Goal: Information Seeking & Learning: Learn about a topic

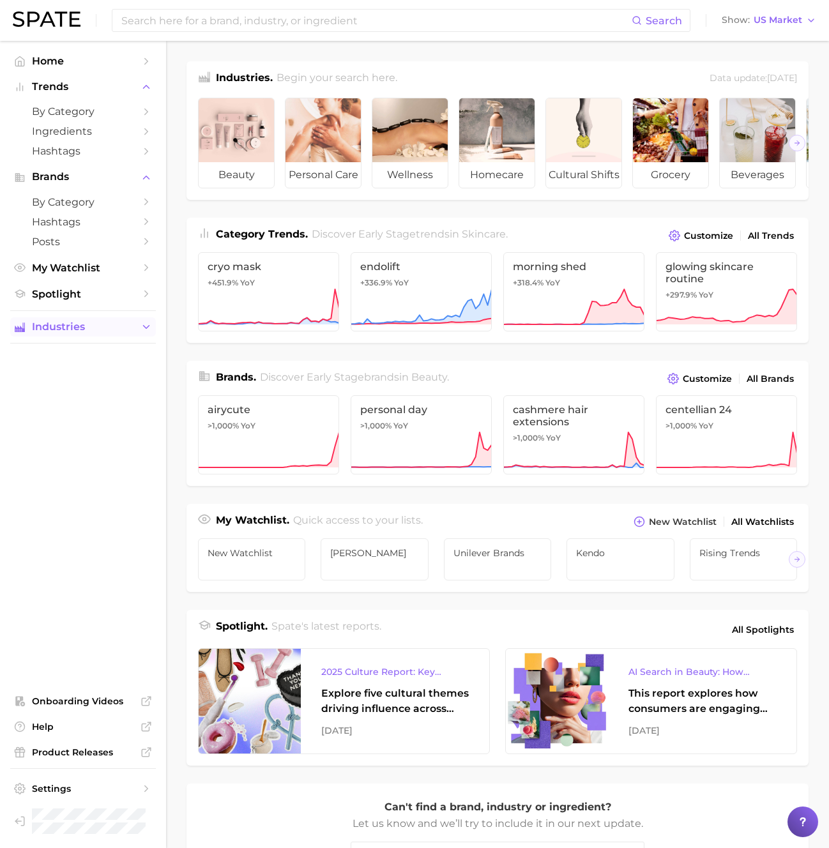
click at [114, 329] on span "Industries" at bounding box center [83, 326] width 102 height 11
click at [115, 367] on span "personal care" at bounding box center [83, 371] width 102 height 12
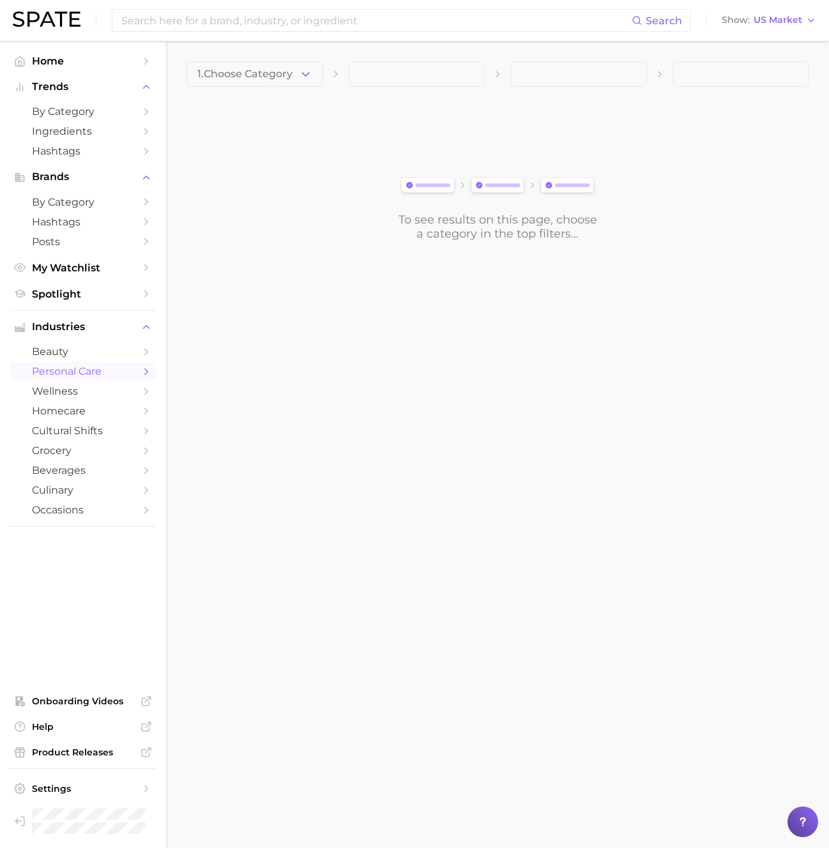
click at [290, 73] on span "1. Choose Category" at bounding box center [244, 73] width 95 height 11
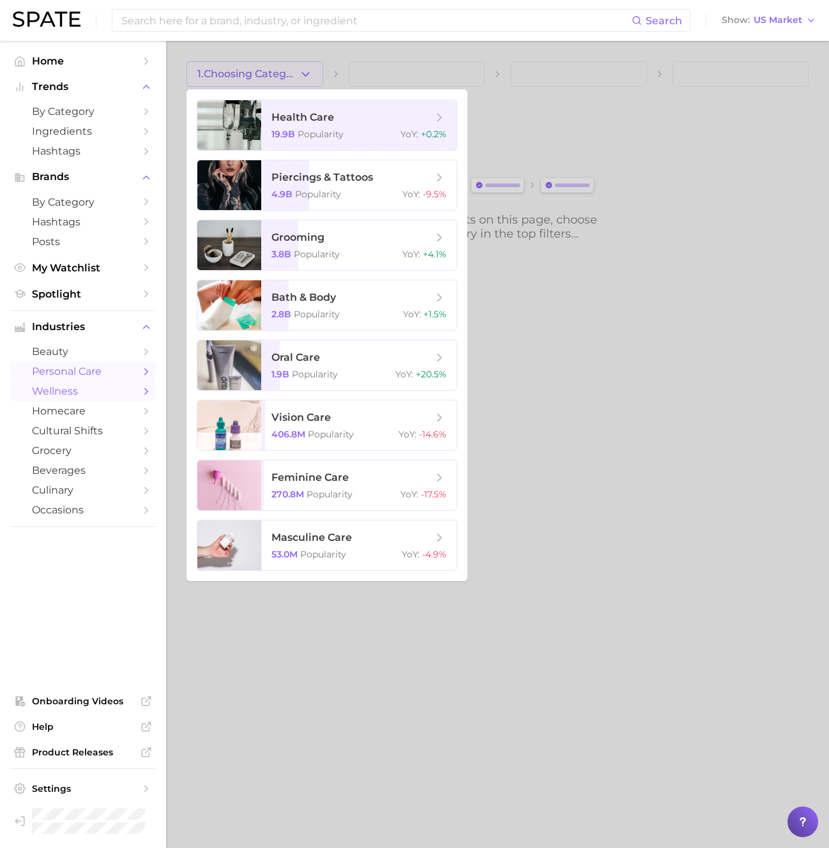
click at [126, 392] on span "wellness" at bounding box center [83, 391] width 102 height 12
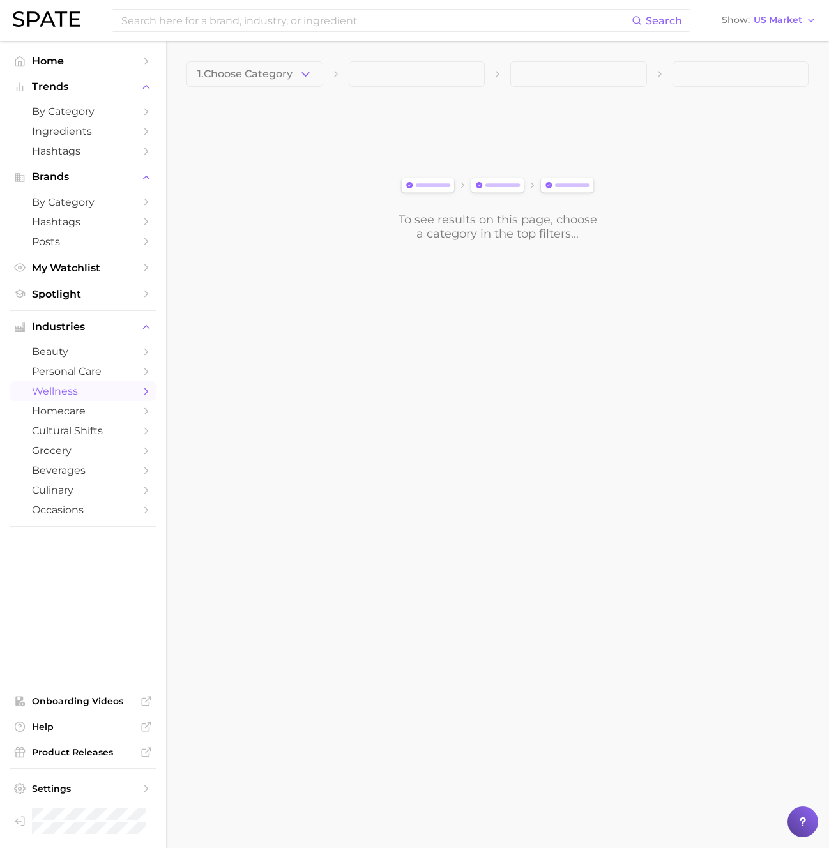
click at [263, 73] on span "1. Choose Category" at bounding box center [244, 73] width 95 height 11
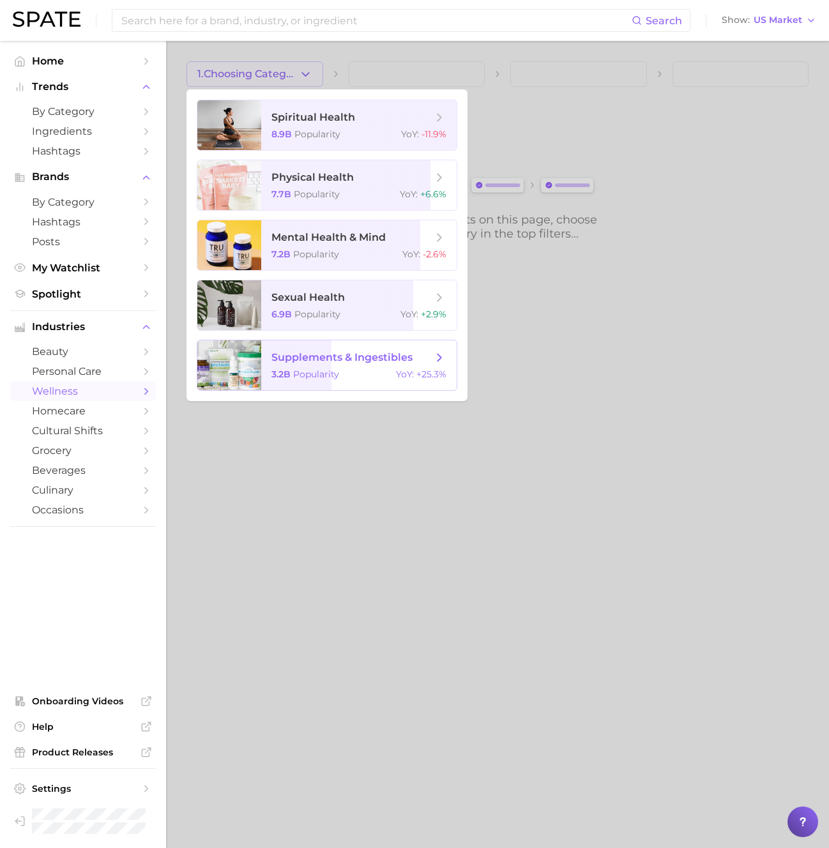
click at [317, 367] on span "supplements & ingestibles 3.2b Popularity YoY : +25.3%" at bounding box center [358, 365] width 195 height 50
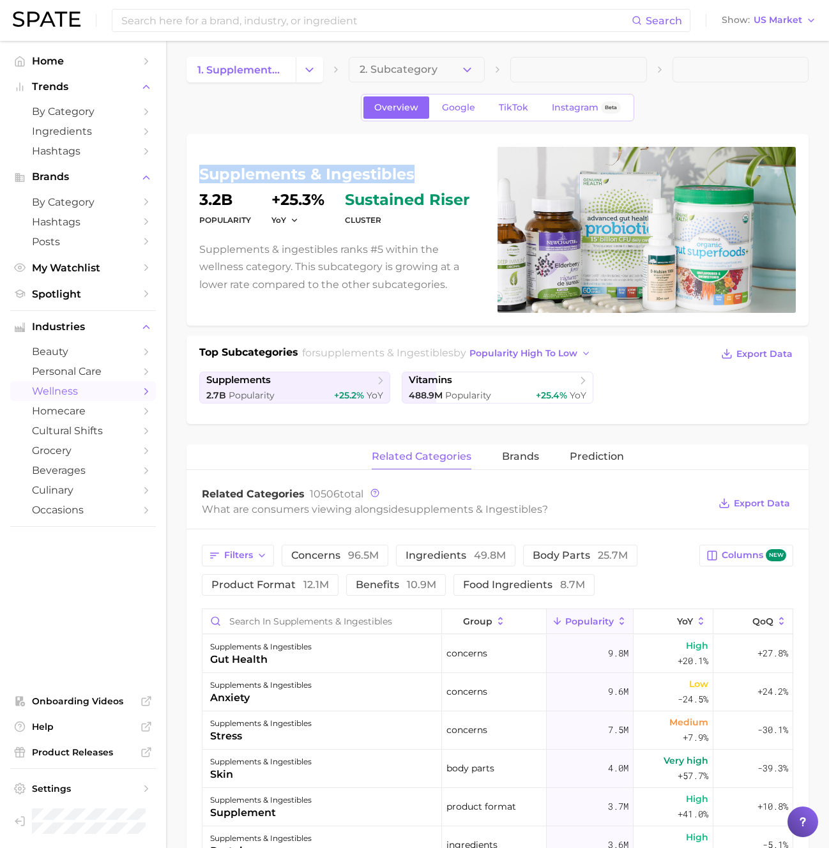
drag, startPoint x: 410, startPoint y: 176, endPoint x: 169, endPoint y: 162, distance: 241.2
click at [171, 163] on main "1. supplements & ingestibles 2. Subcategory Overview Google TikTok Instagram Be…" at bounding box center [497, 786] width 663 height 1500
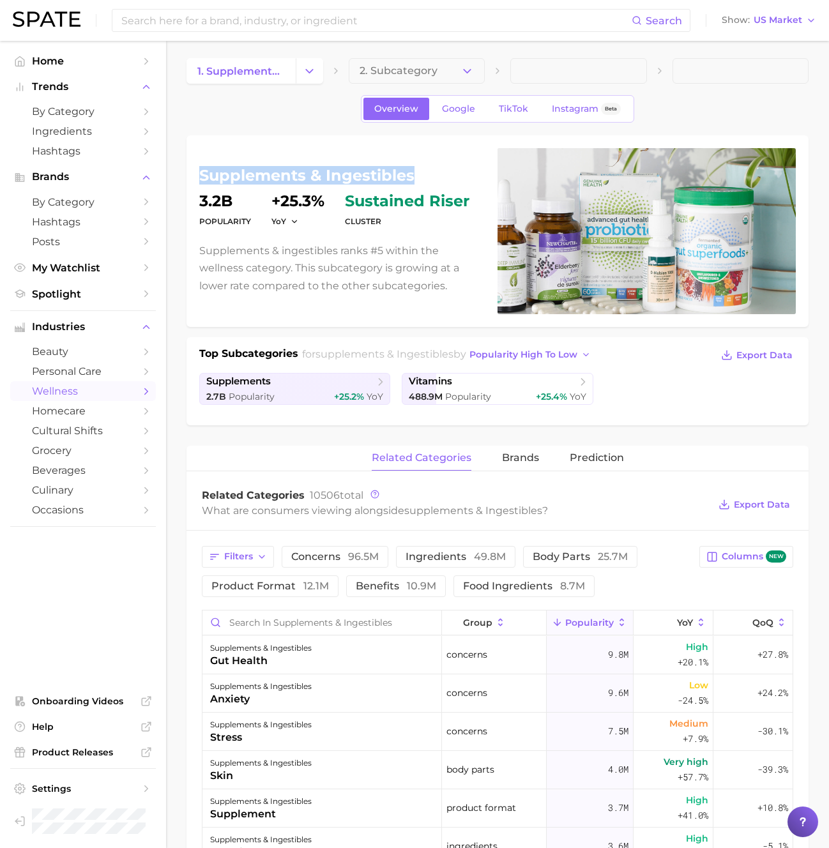
scroll to position [3, 0]
click at [301, 72] on button "Change Category" at bounding box center [309, 72] width 27 height 26
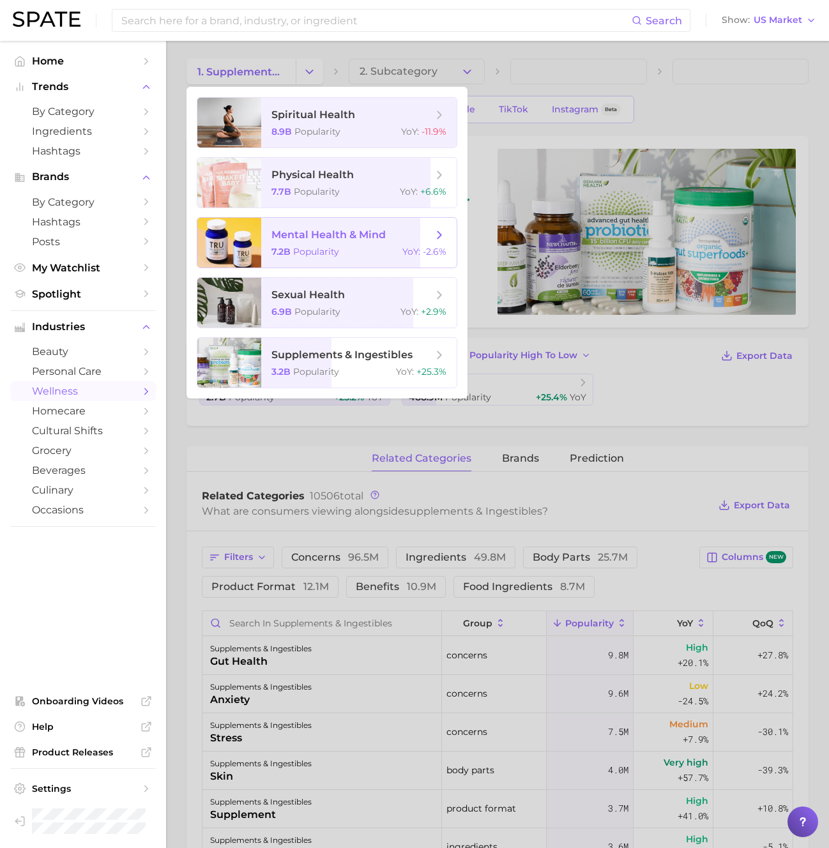
click at [372, 237] on span "mental health & mind" at bounding box center [328, 235] width 114 height 12
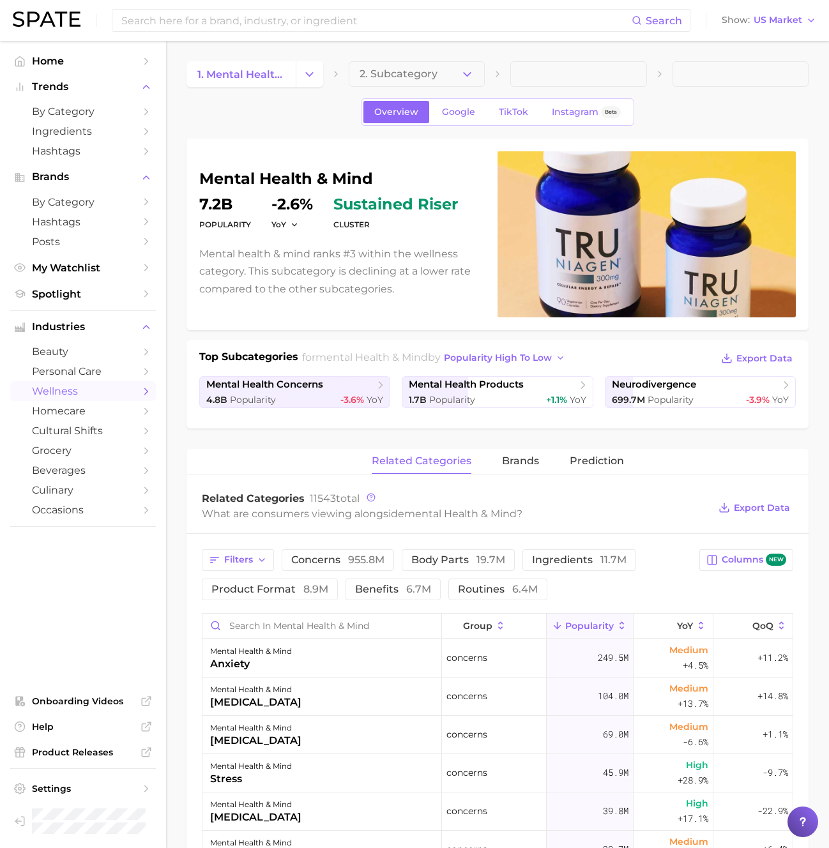
click at [372, 177] on h1 "mental health & mind" at bounding box center [340, 178] width 283 height 15
drag, startPoint x: 376, startPoint y: 177, endPoint x: 168, endPoint y: 176, distance: 208.2
click at [168, 176] on main "1. mental health & mind 2. Subcategory Overview Google TikTok Instagram Beta me…" at bounding box center [497, 791] width 663 height 1500
copy h1 "mental health & mind"
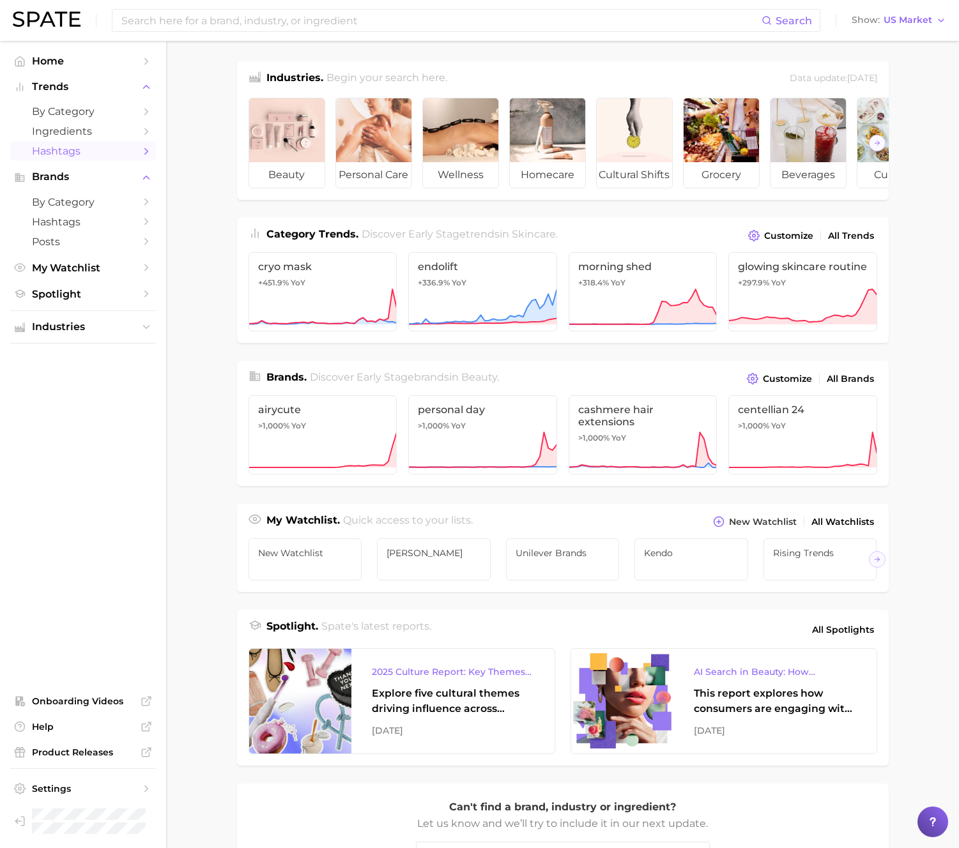
click at [120, 150] on span "Hashtags" at bounding box center [83, 151] width 102 height 12
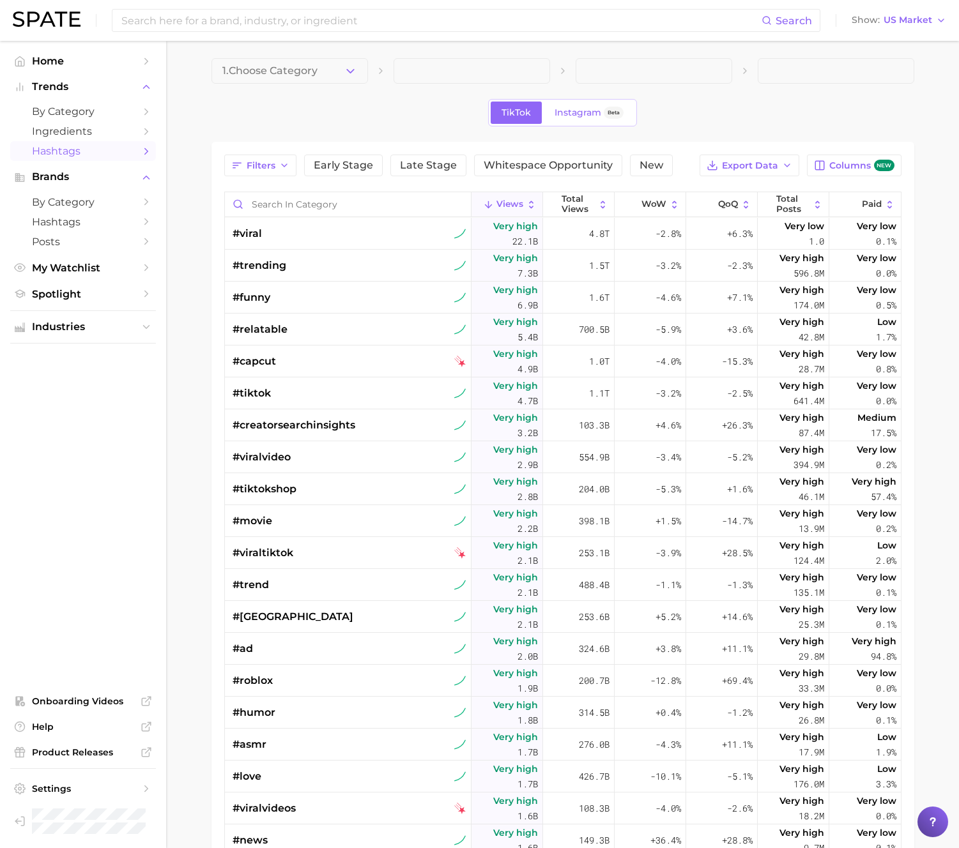
scroll to position [4, 0]
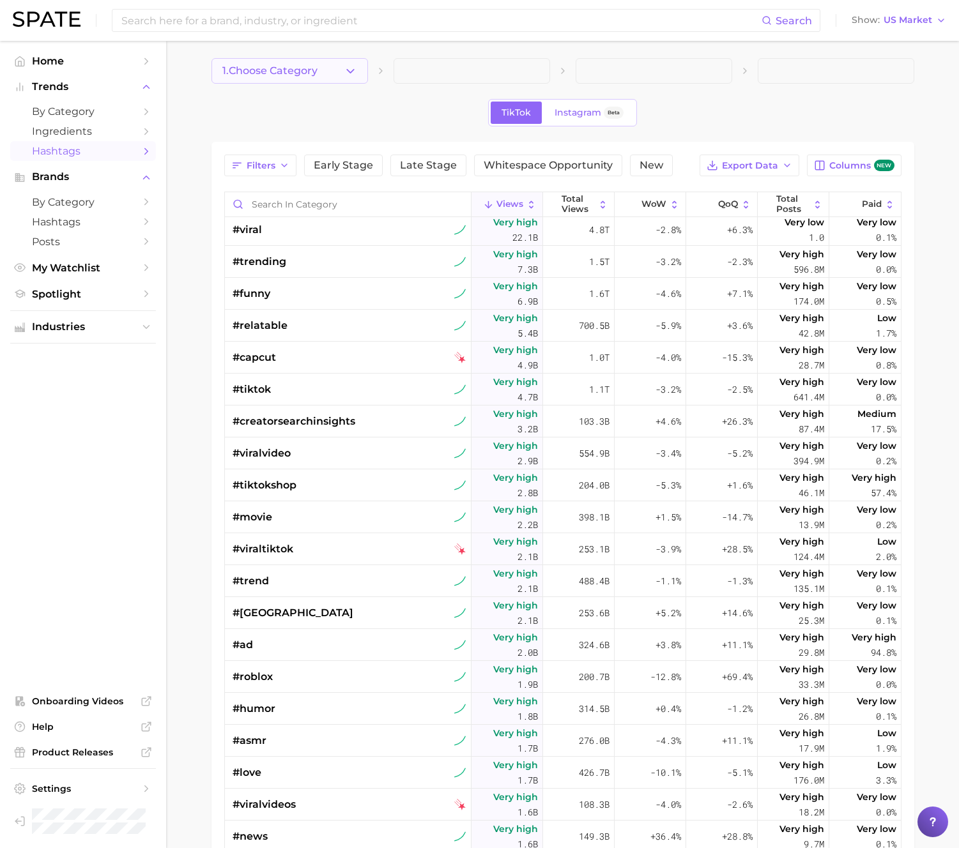
click at [341, 68] on button "1. Choose Category" at bounding box center [289, 71] width 156 height 26
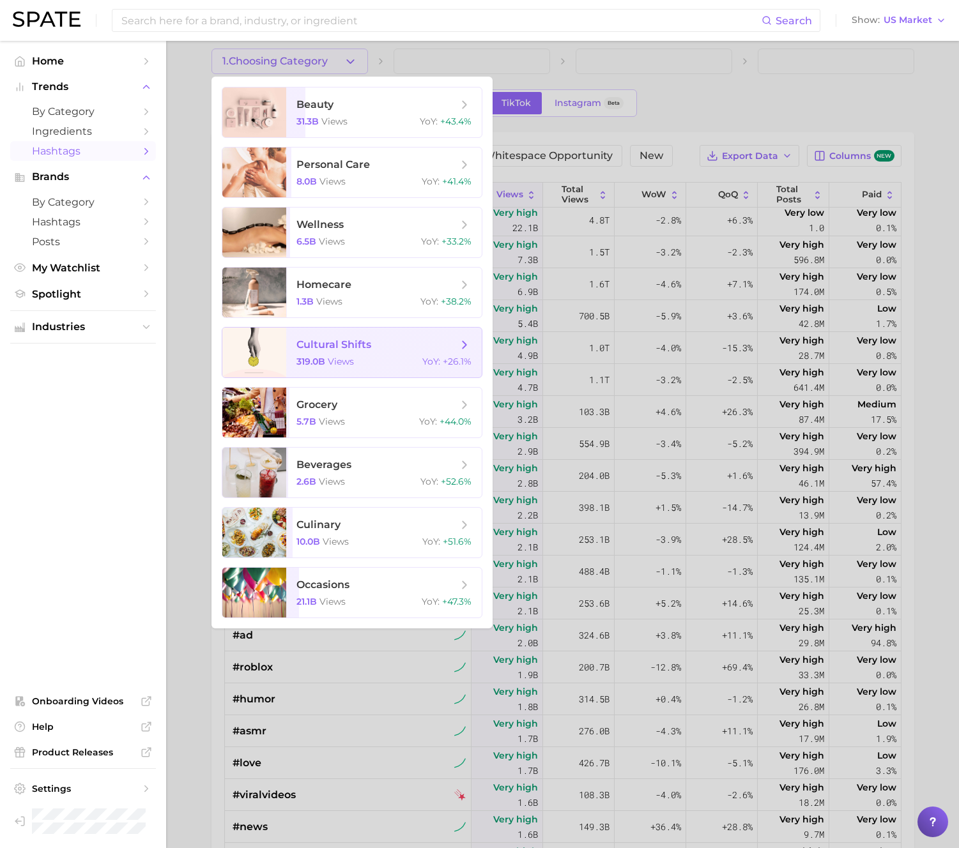
scroll to position [15, 0]
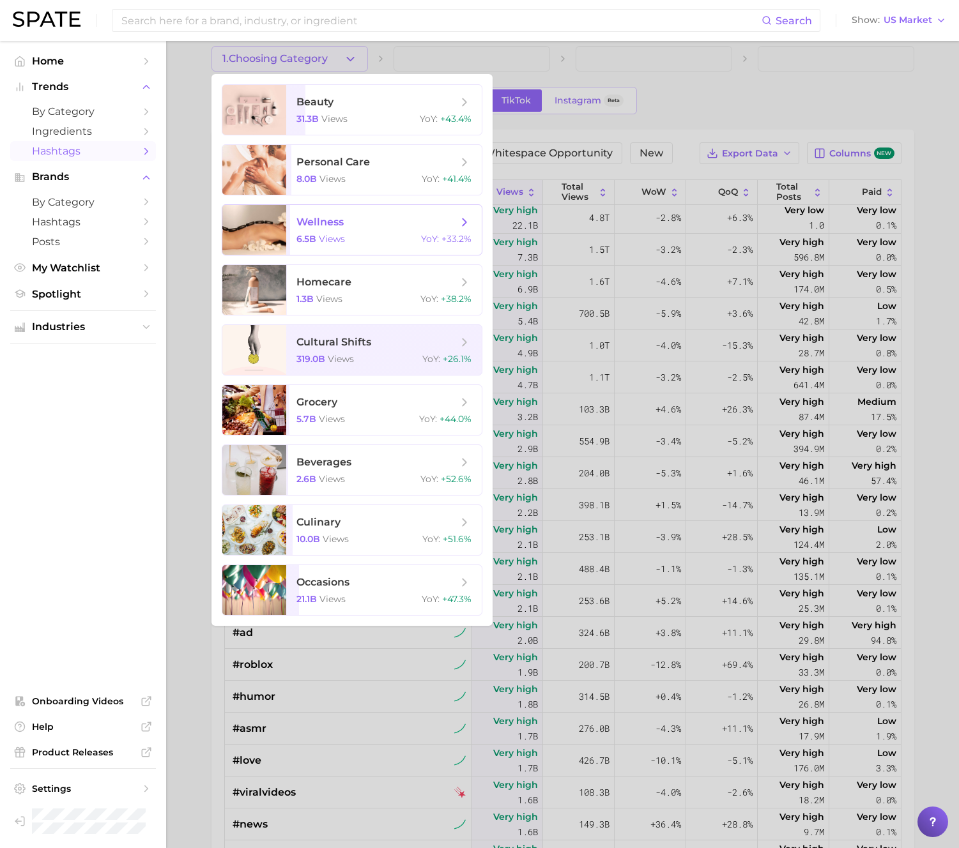
click at [387, 234] on div "6.5b views YoY : +33.2%" at bounding box center [383, 238] width 175 height 11
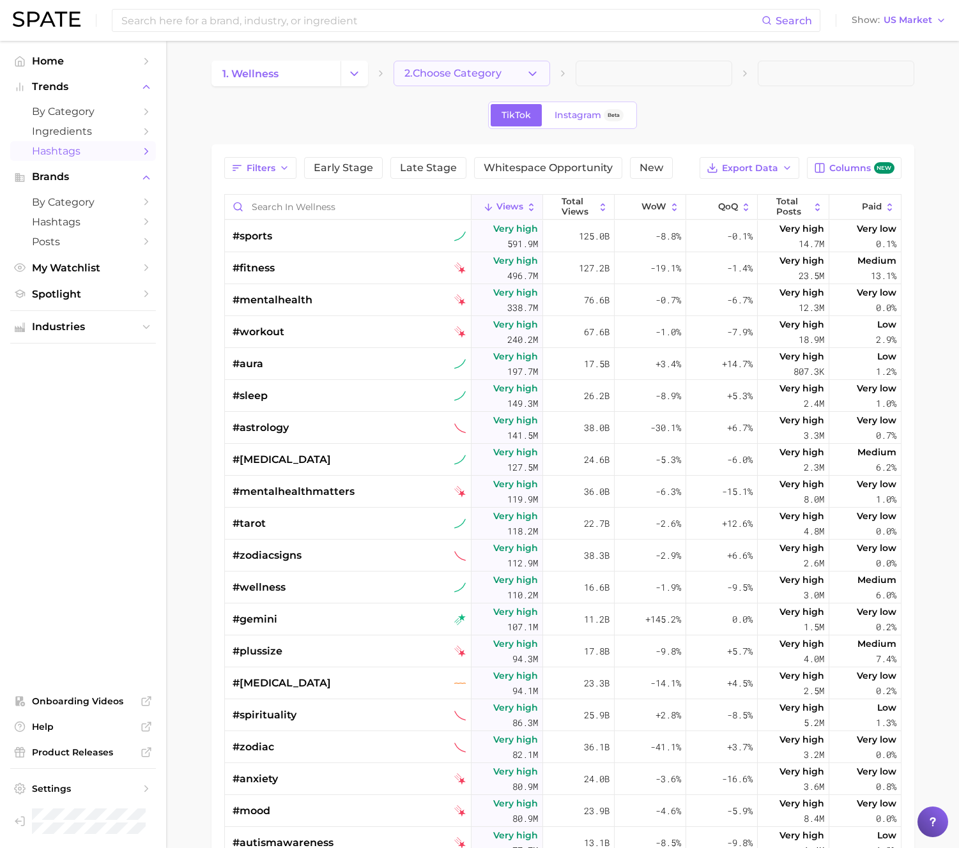
click at [487, 75] on span "2. Choose Category" at bounding box center [452, 73] width 97 height 11
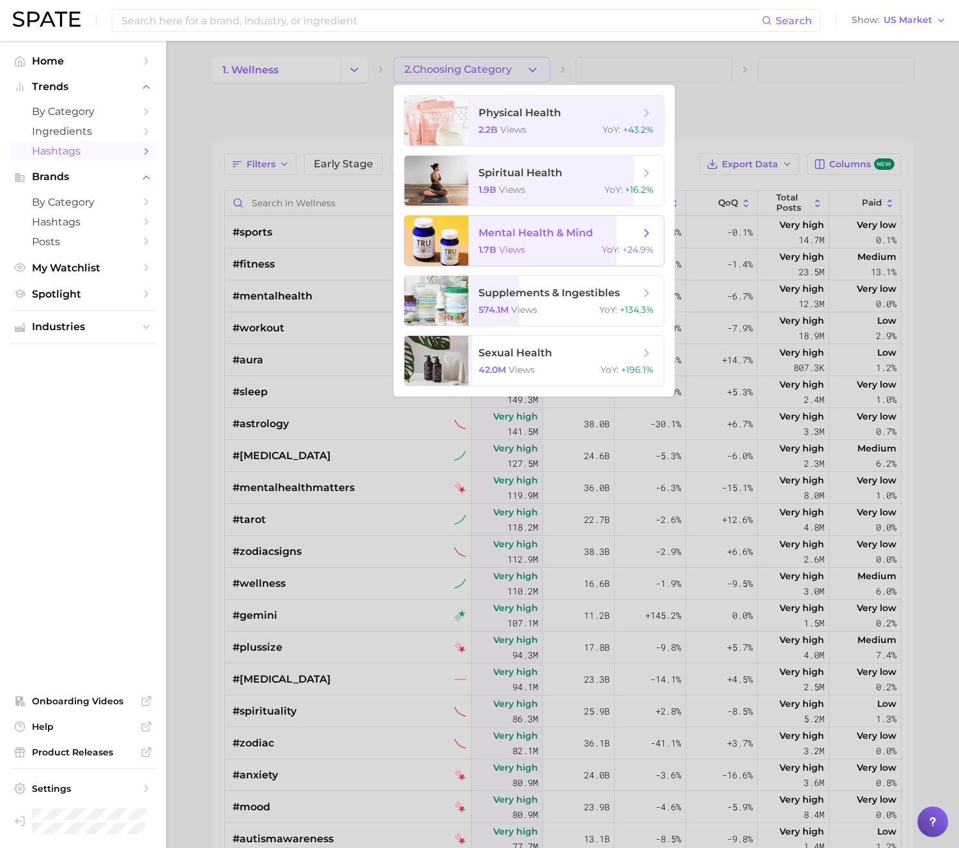
scroll to position [5, 0]
click at [522, 284] on span "supplements & ingestibles 574.1m views YoY : +134.3%" at bounding box center [565, 300] width 195 height 50
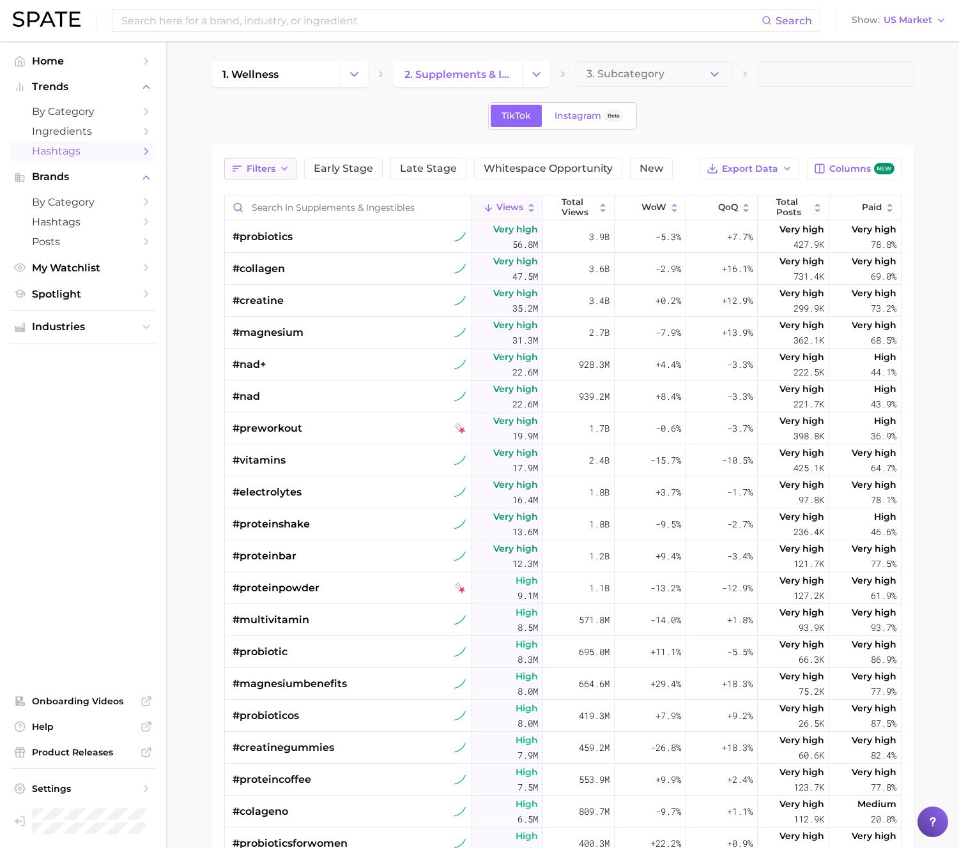
click at [280, 167] on icon "button" at bounding box center [284, 169] width 10 height 10
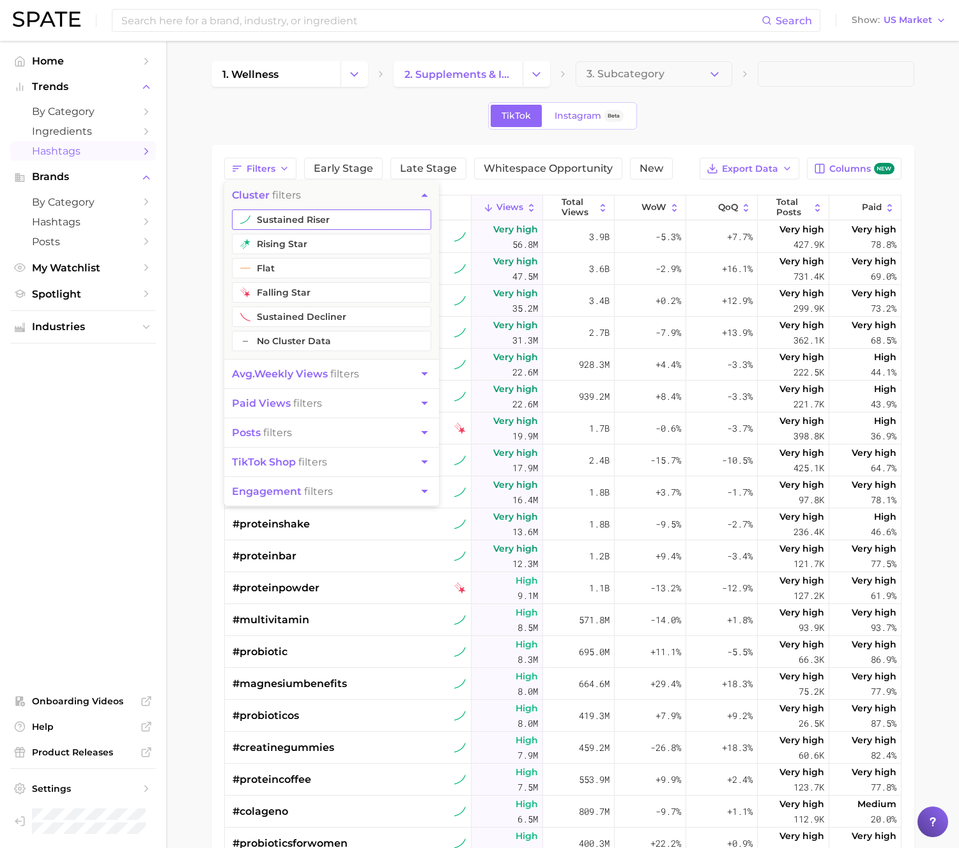
click at [293, 220] on button "sustained riser" at bounding box center [331, 220] width 199 height 20
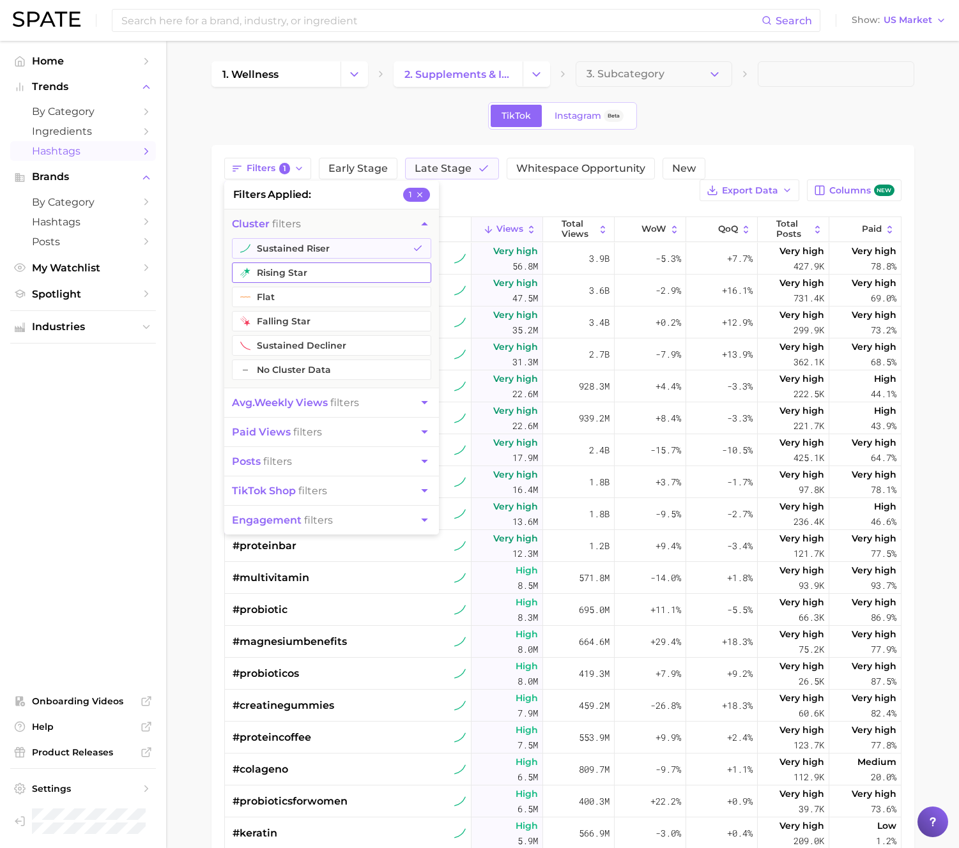
click at [303, 272] on button "rising star" at bounding box center [331, 273] width 199 height 20
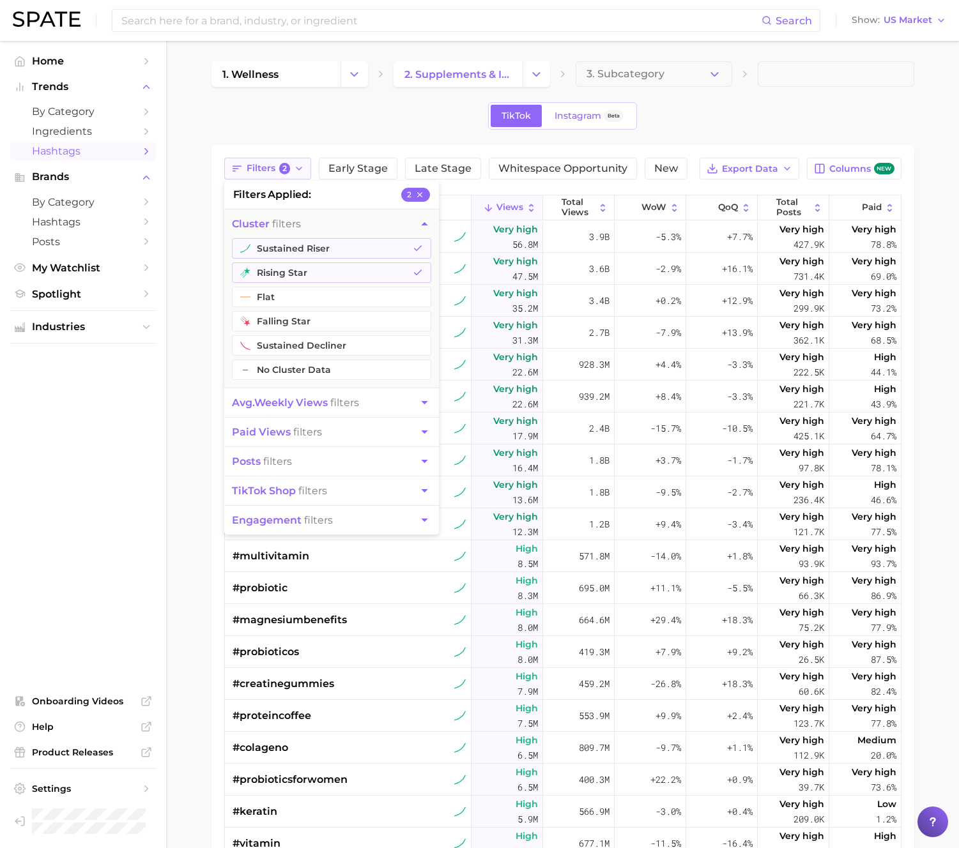
click at [291, 164] on button "Filters 2" at bounding box center [268, 169] width 88 height 22
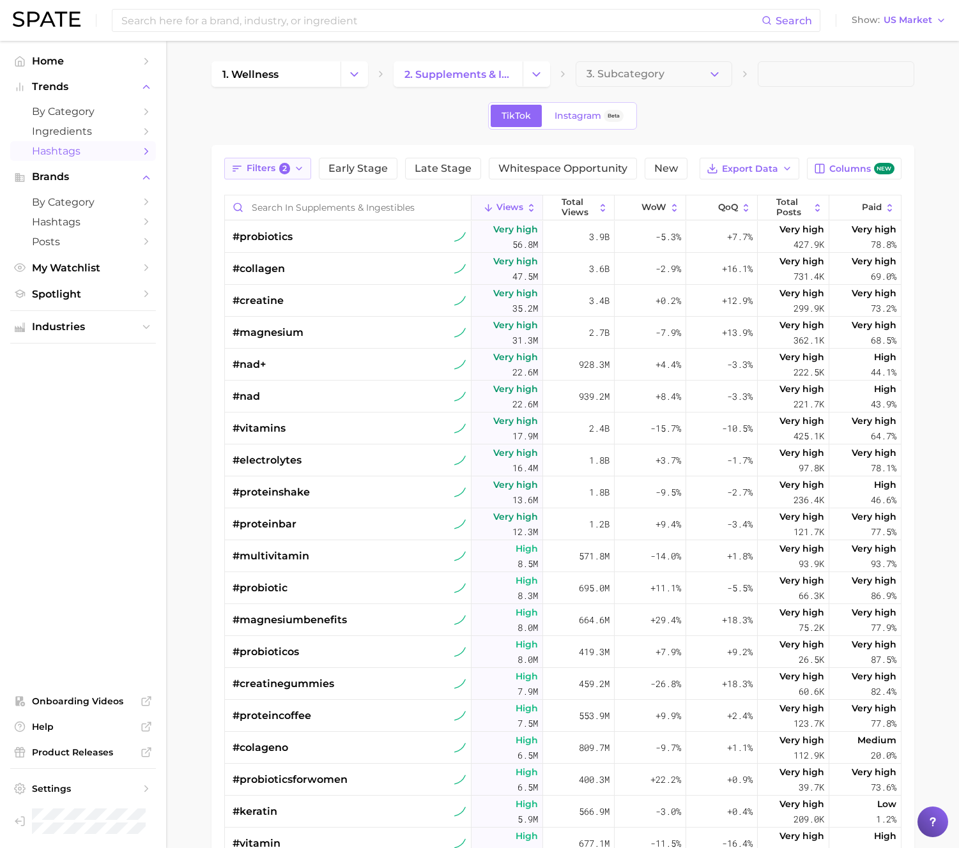
click at [292, 164] on button "Filters 2" at bounding box center [268, 169] width 88 height 22
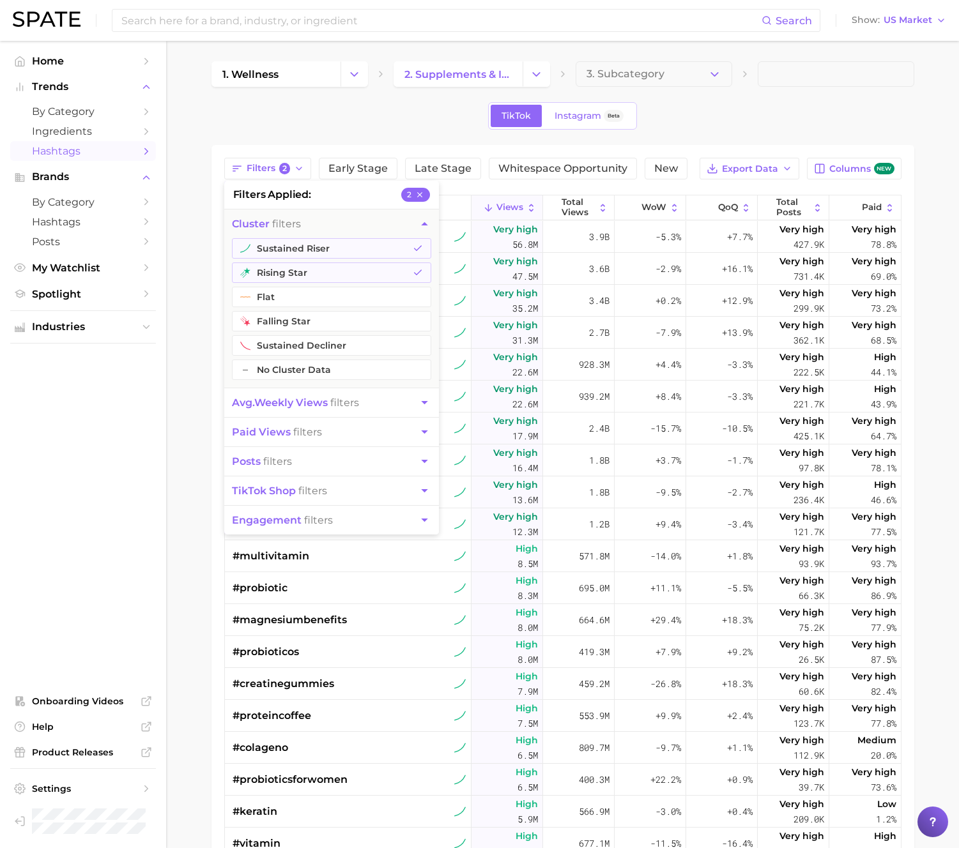
click at [323, 401] on span "avg. weekly views" at bounding box center [280, 403] width 96 height 12
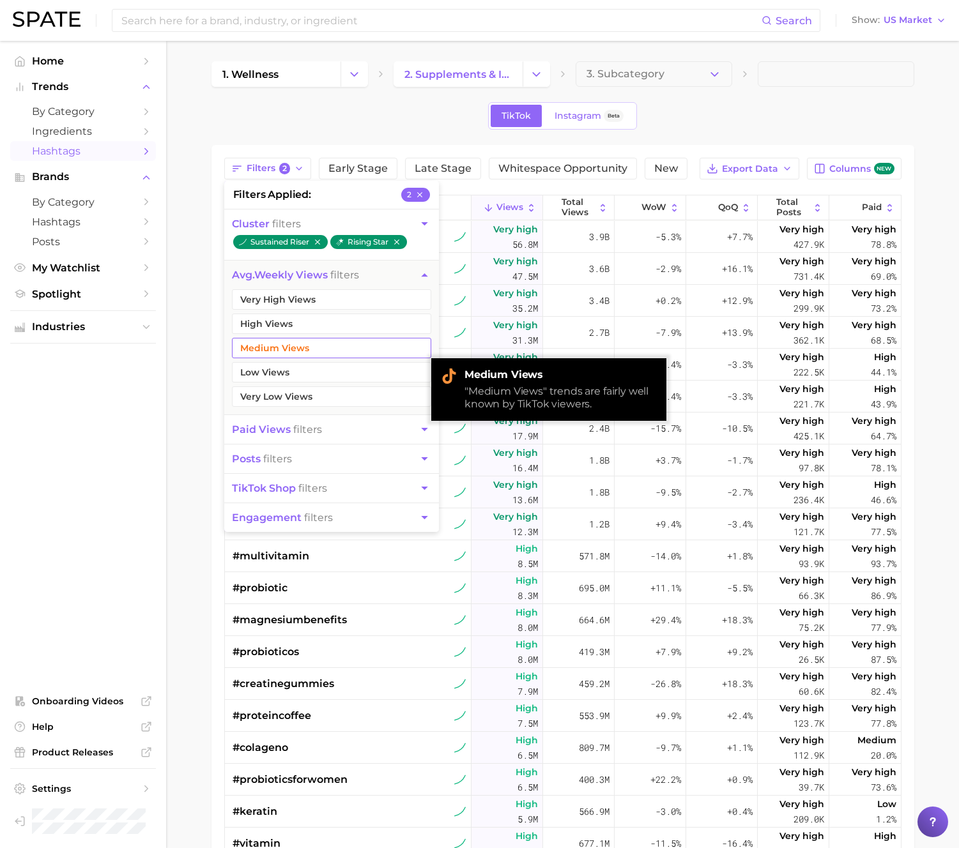
click at [327, 351] on button "Medium Views" at bounding box center [331, 348] width 199 height 20
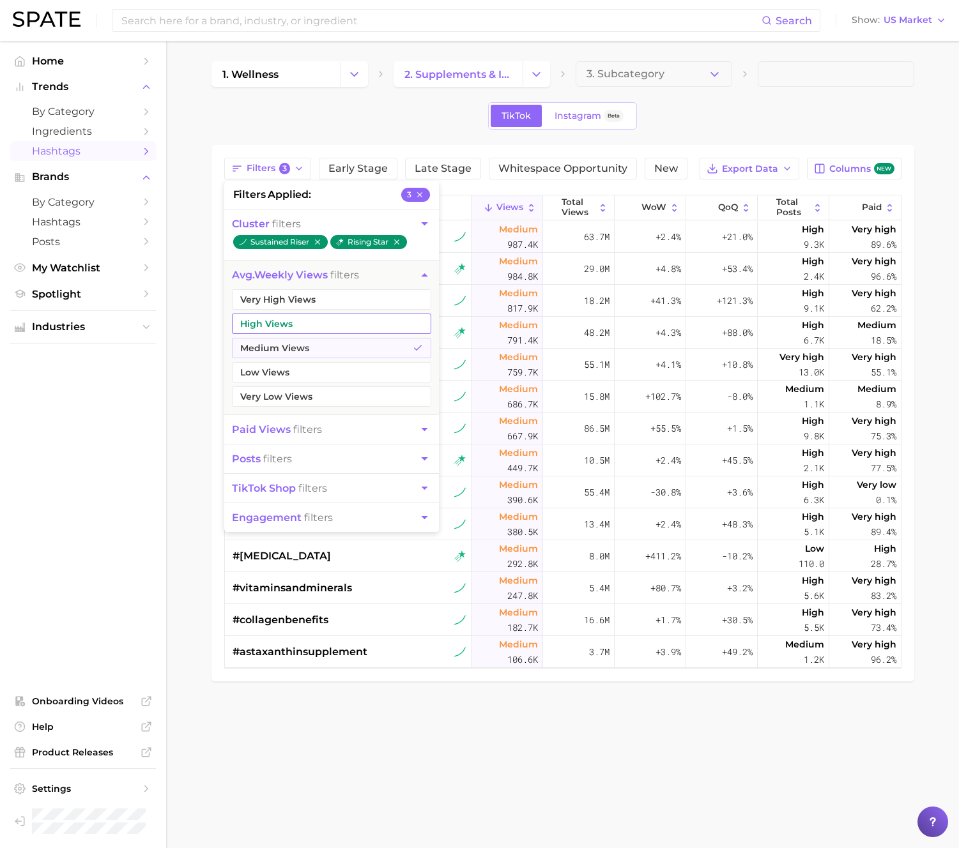
click at [326, 323] on button "High Views" at bounding box center [331, 324] width 199 height 20
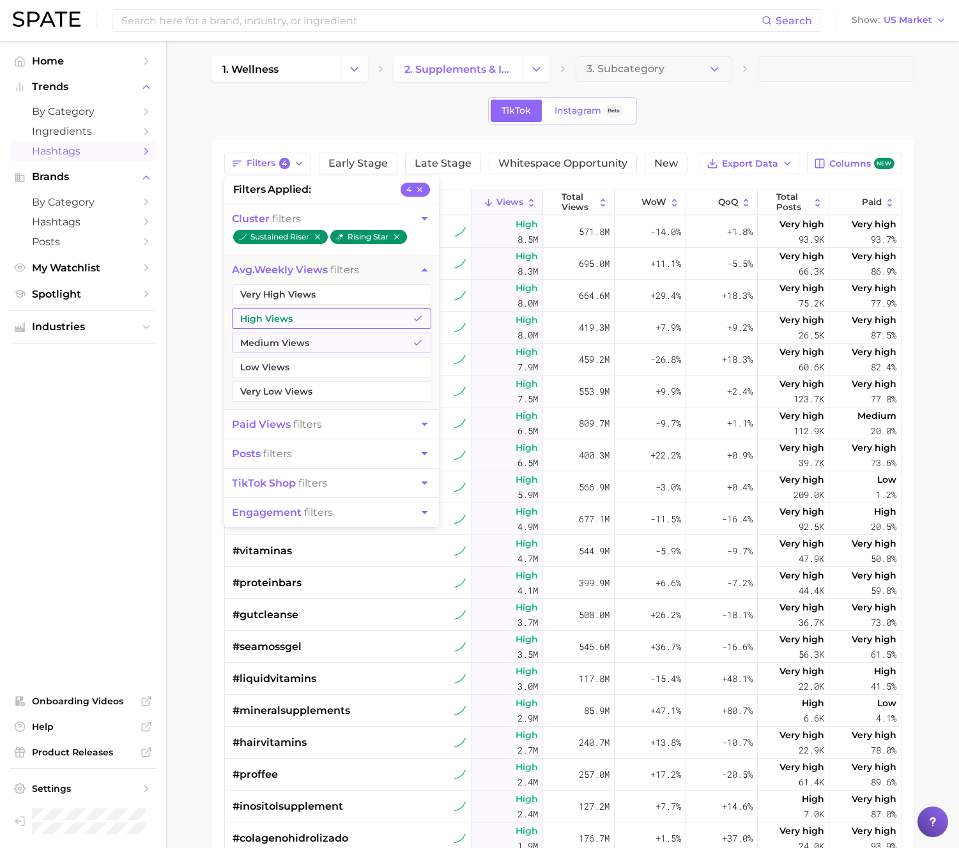
scroll to position [10, 0]
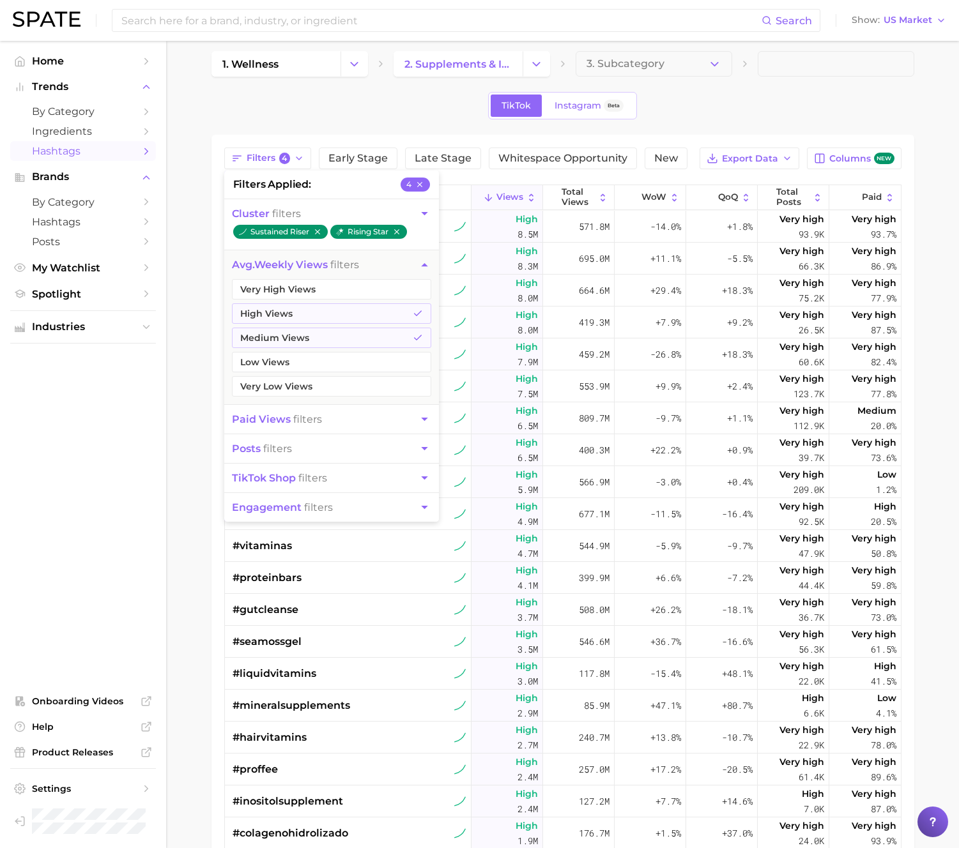
click at [187, 282] on main "1. wellness 2. supplements & ingestibles 3. Subcategory TikTok Instagram Beta F…" at bounding box center [562, 570] width 793 height 1079
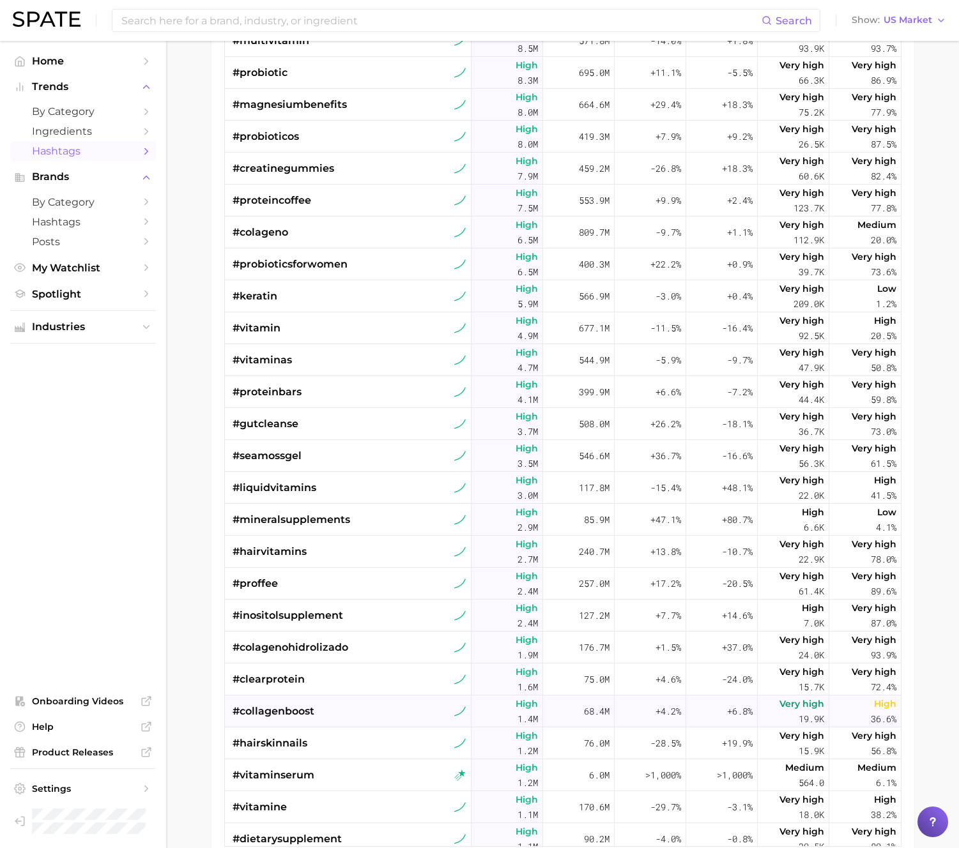
scroll to position [81, 0]
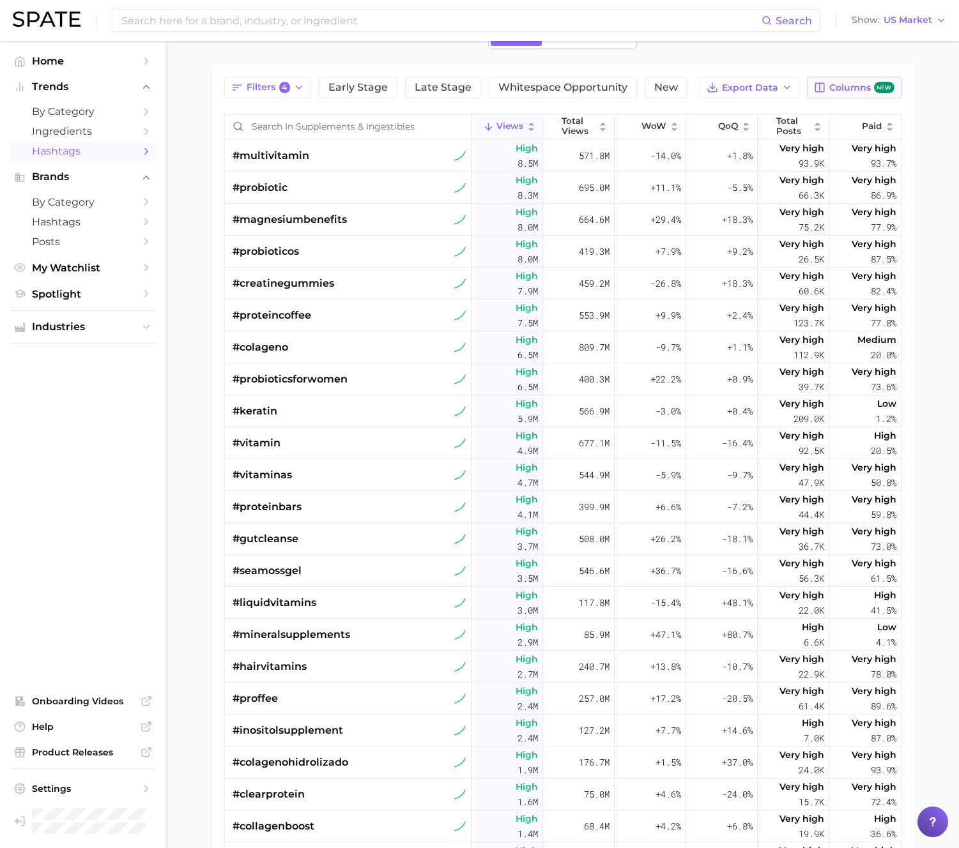
click at [851, 87] on span "Columns new" at bounding box center [861, 88] width 65 height 12
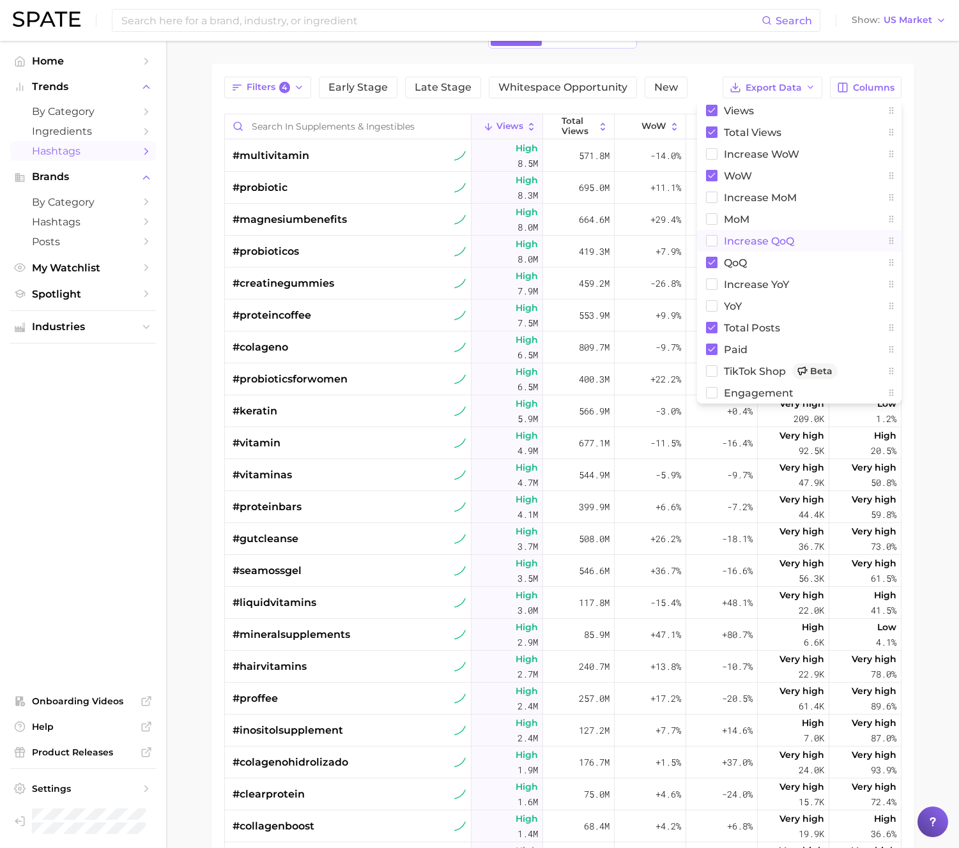
click at [717, 237] on rect at bounding box center [711, 241] width 11 height 11
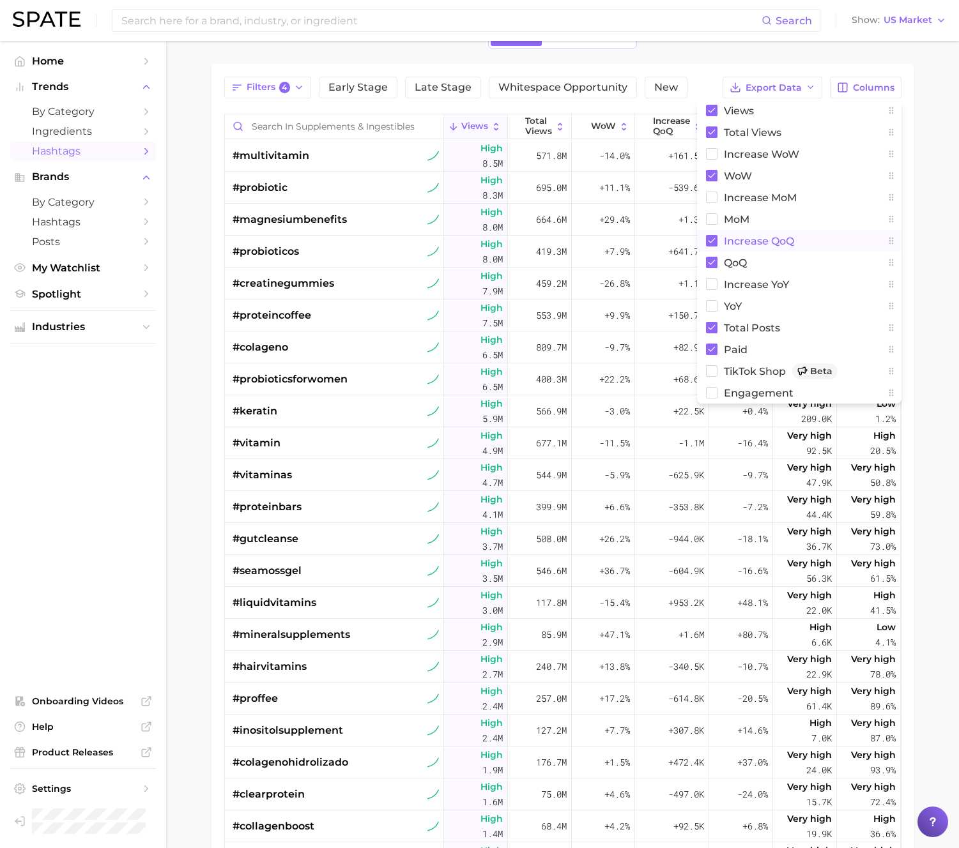
drag, startPoint x: 935, startPoint y: 116, endPoint x: 894, endPoint y: 114, distance: 41.6
click at [935, 116] on main "1. wellness 2. supplements & ingestibles 3. Subcategory TikTok Instagram Beta F…" at bounding box center [562, 499] width 793 height 1079
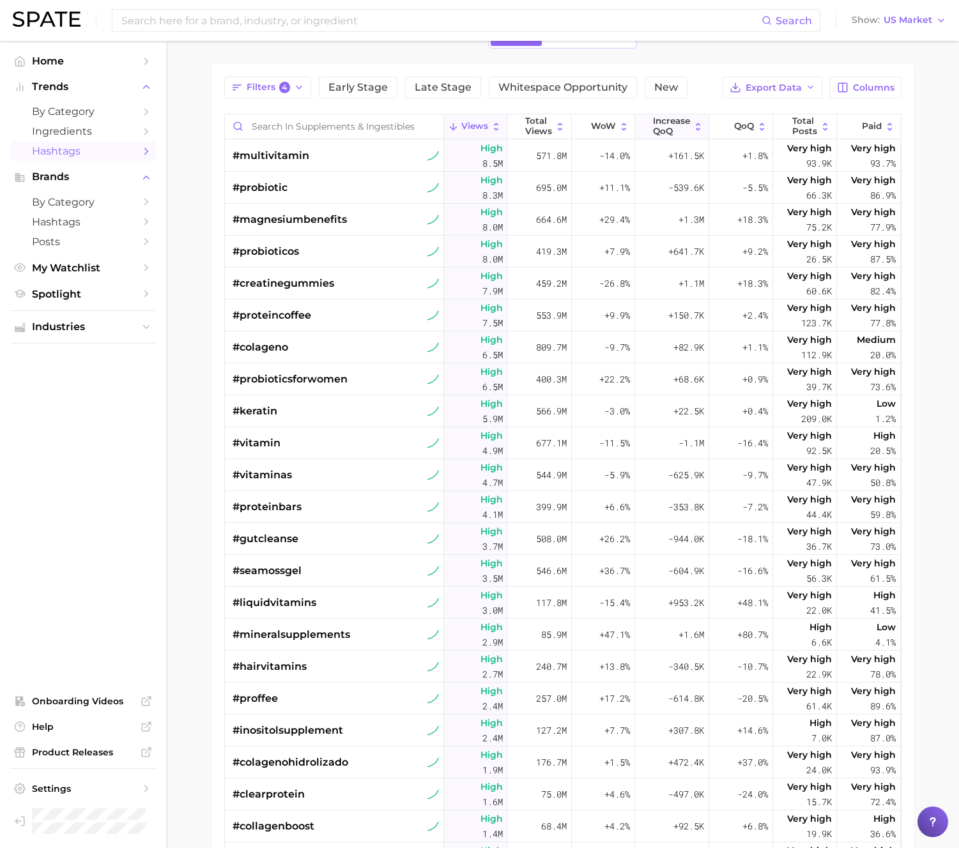
click at [687, 121] on span "increase QoQ" at bounding box center [671, 126] width 37 height 20
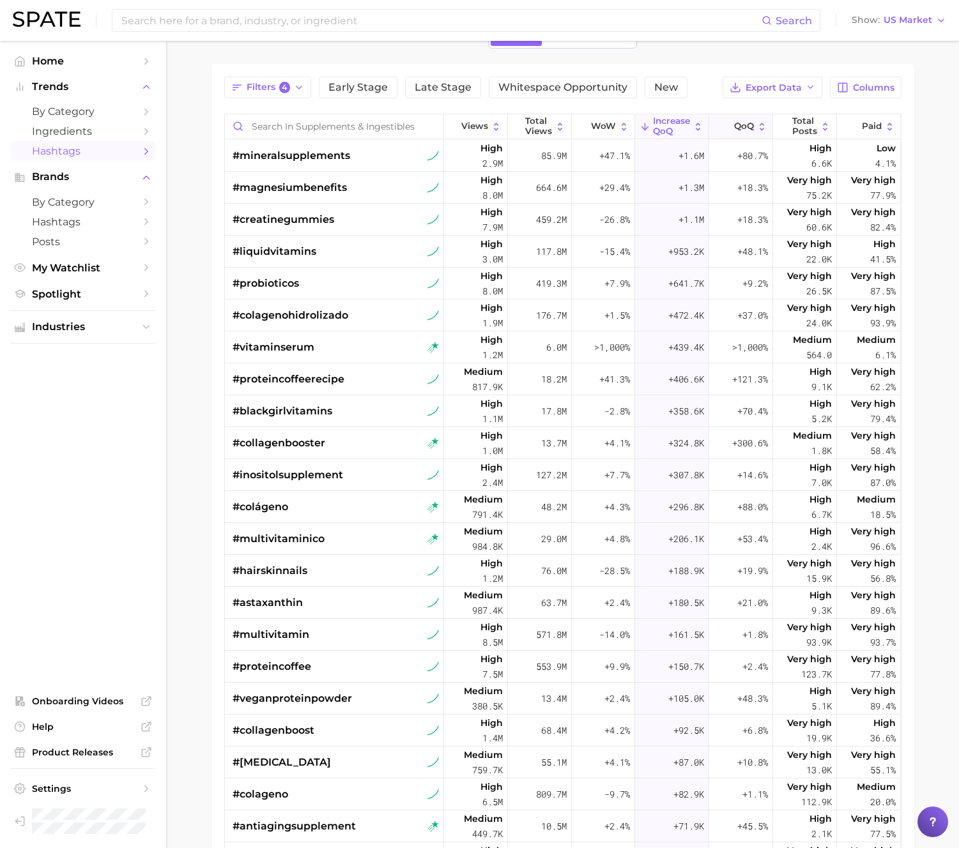
click at [740, 126] on span "QoQ" at bounding box center [744, 126] width 20 height 10
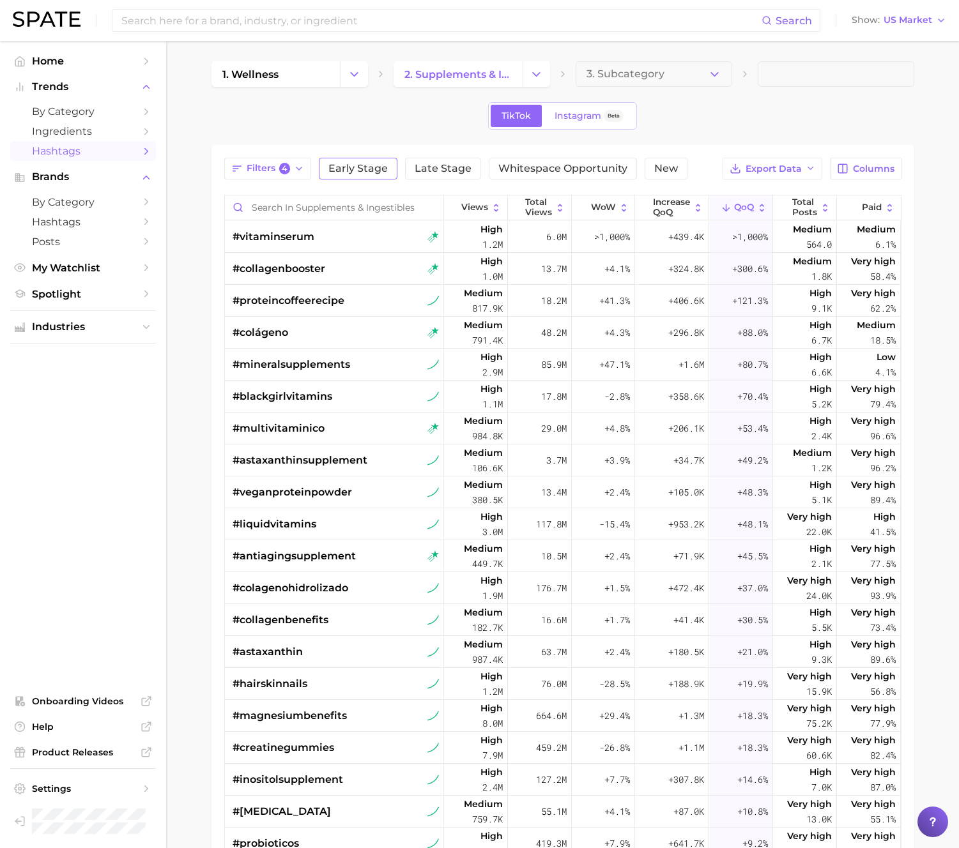
click at [364, 160] on button "Early Stage" at bounding box center [358, 169] width 79 height 22
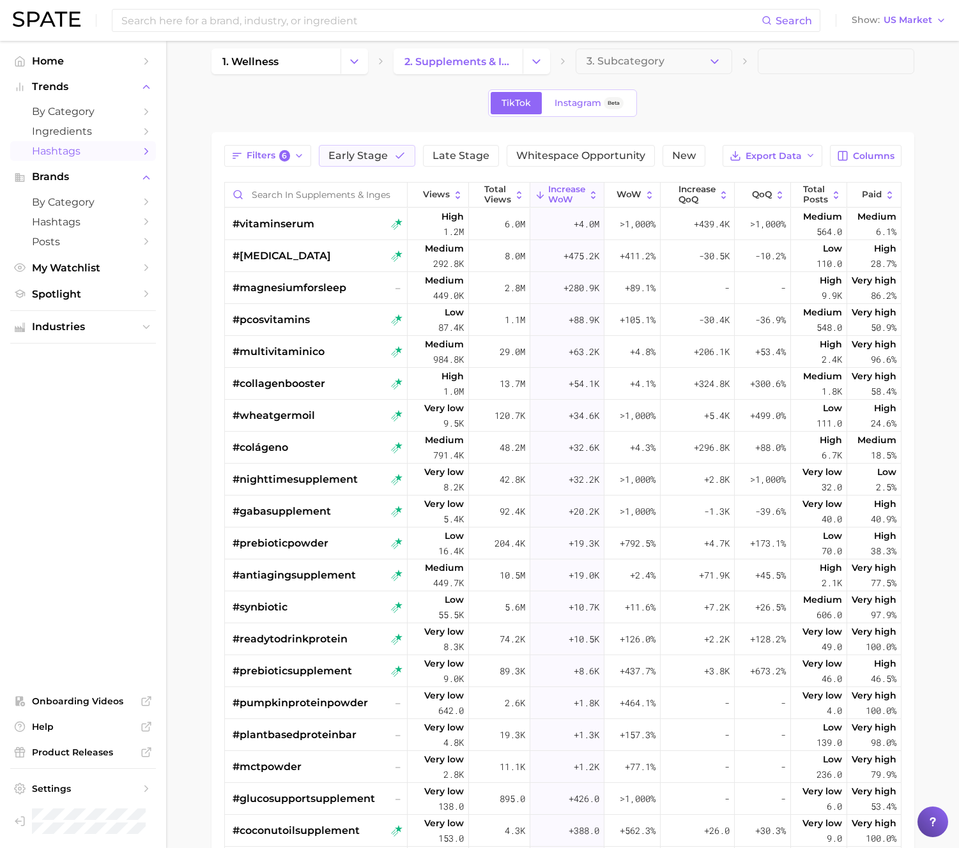
scroll to position [11, 0]
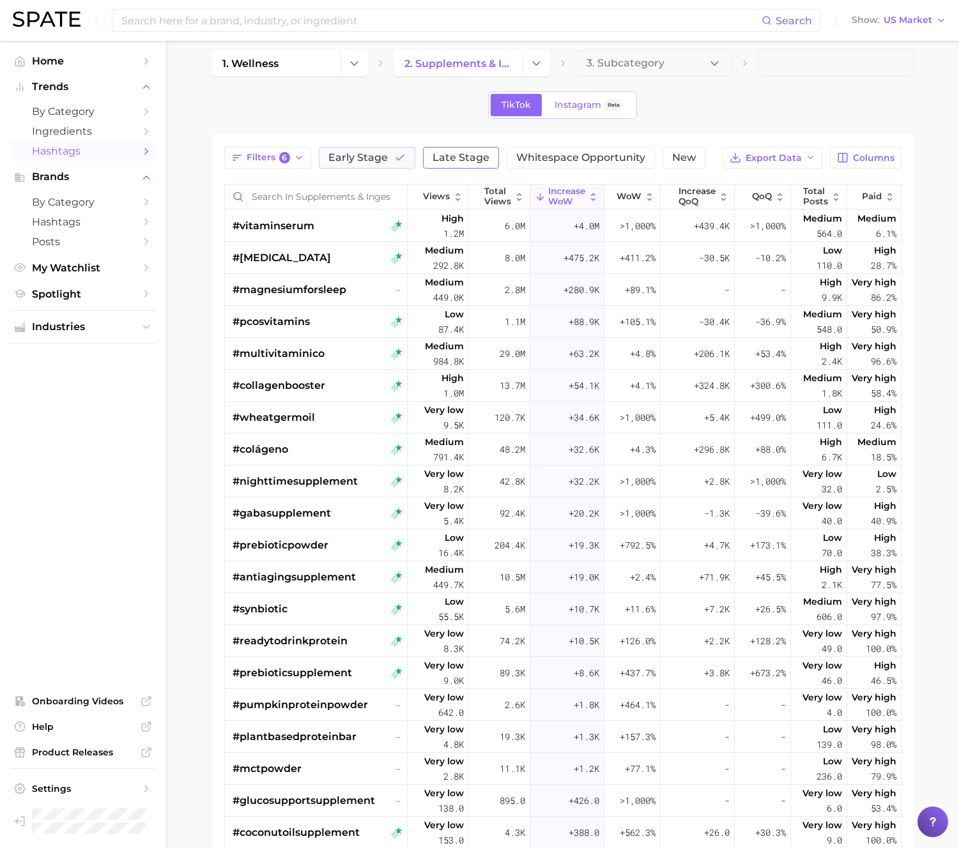
click at [454, 158] on span "Late Stage" at bounding box center [460, 158] width 57 height 10
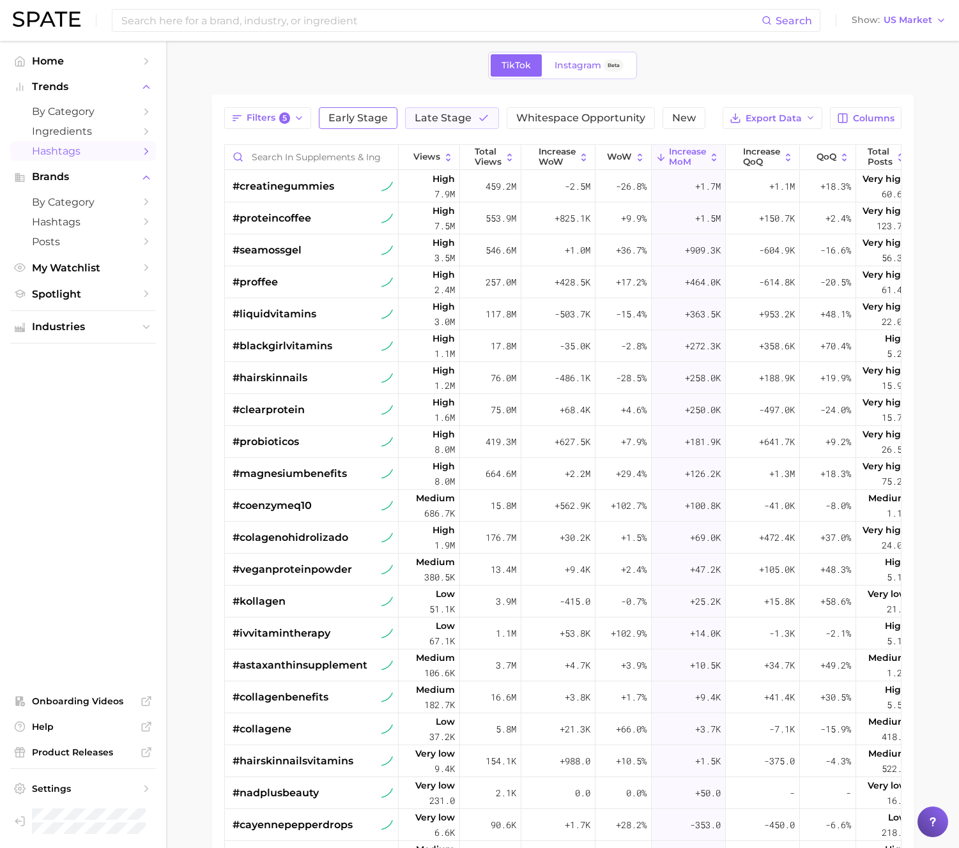
click at [373, 121] on span "Early Stage" at bounding box center [357, 118] width 59 height 10
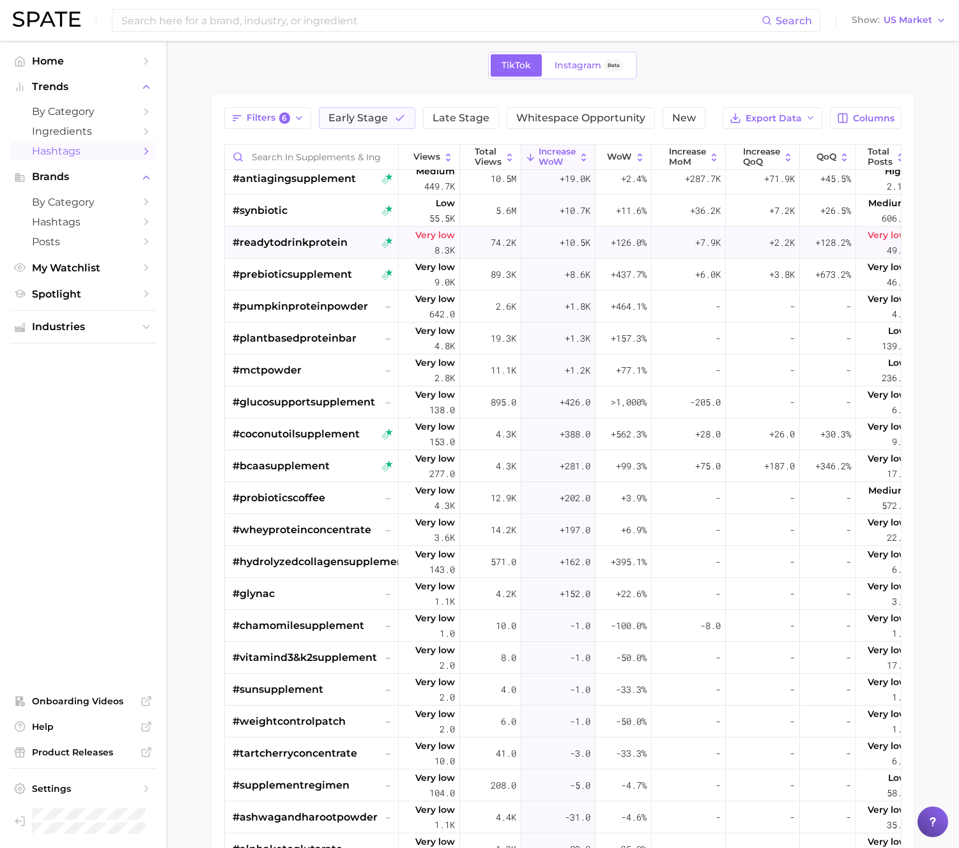
scroll to position [174, 0]
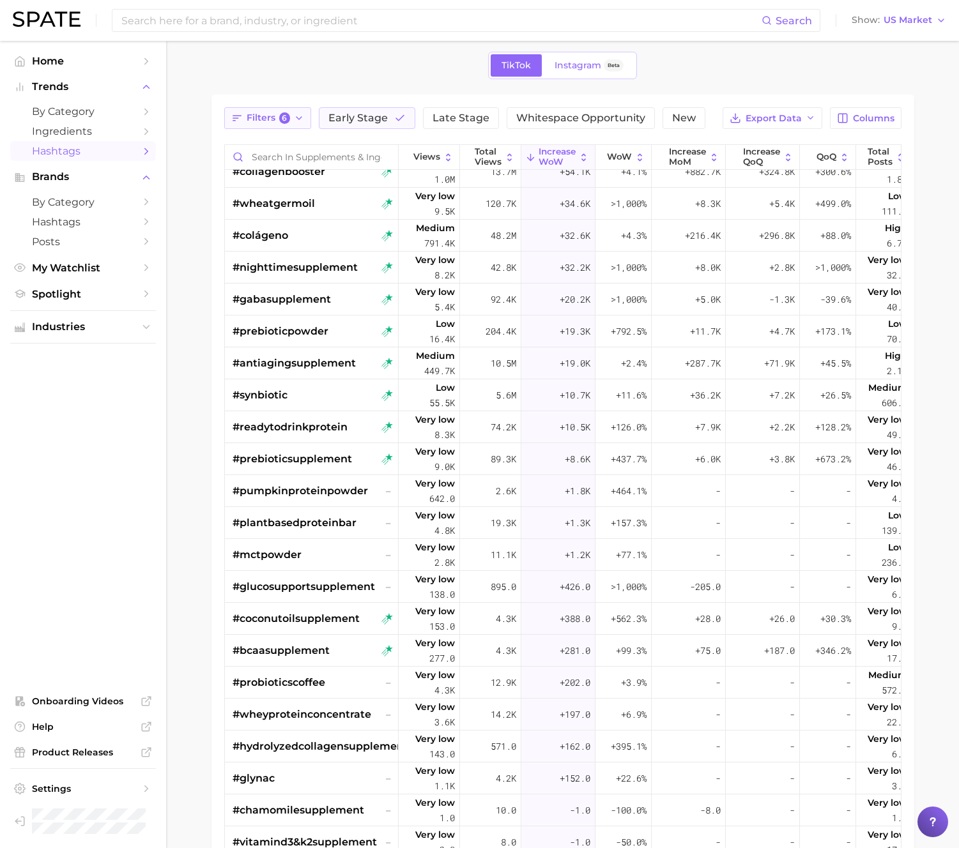
click at [285, 111] on button "Filters 6" at bounding box center [268, 118] width 88 height 22
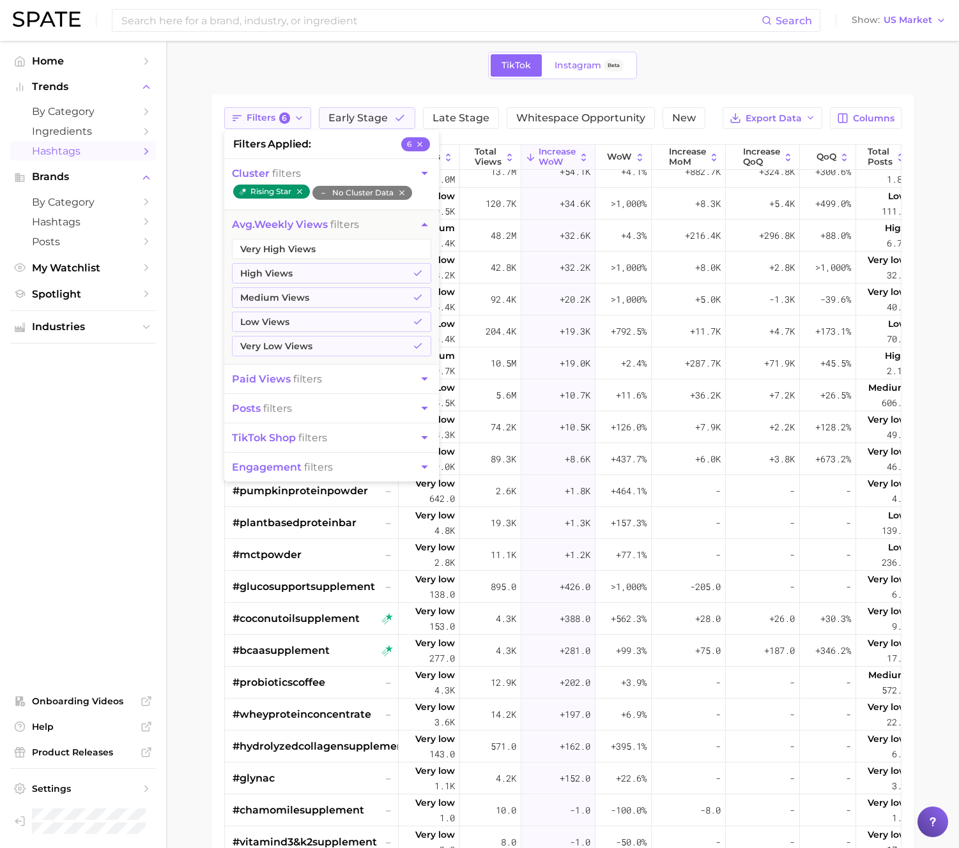
click at [285, 111] on button "Filters 6" at bounding box center [268, 118] width 88 height 22
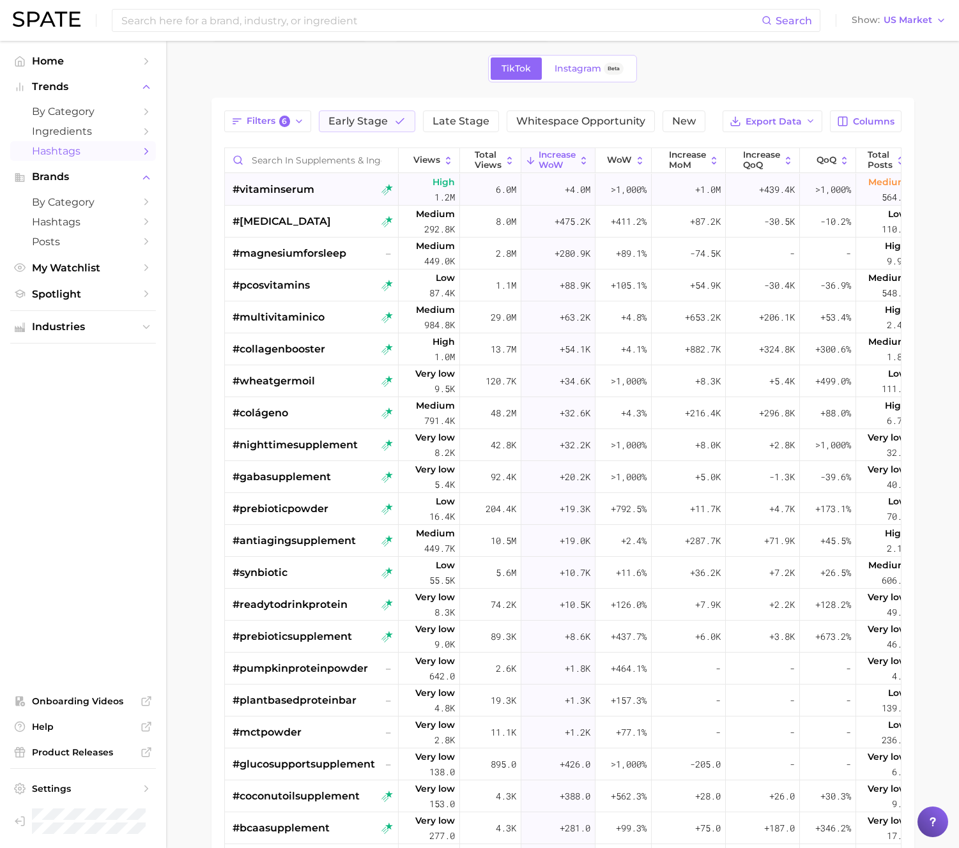
scroll to position [0, 0]
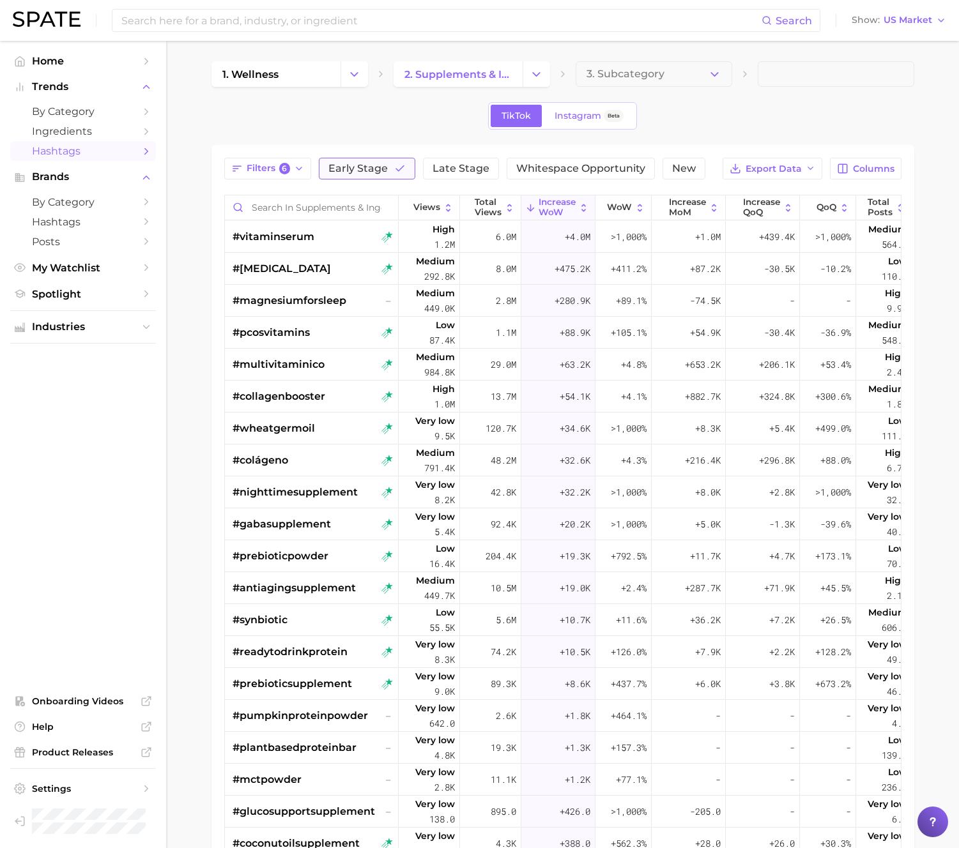
click at [396, 169] on polyline "button" at bounding box center [400, 168] width 8 height 5
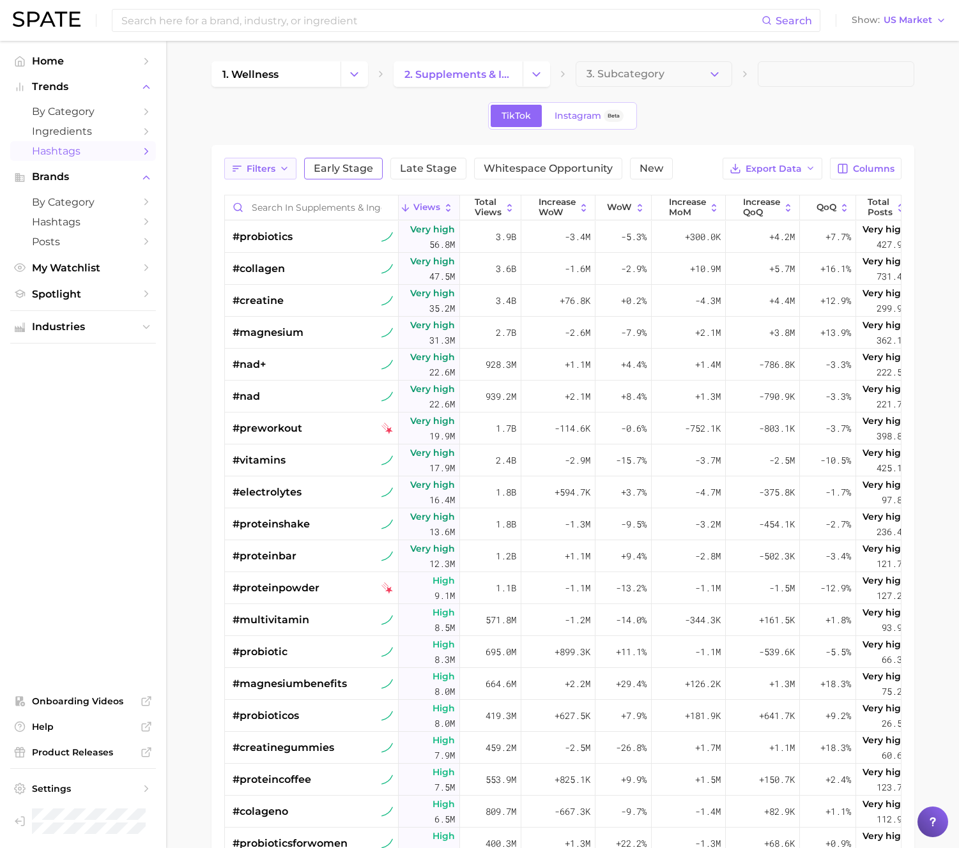
click at [274, 168] on button "Filters" at bounding box center [260, 169] width 72 height 22
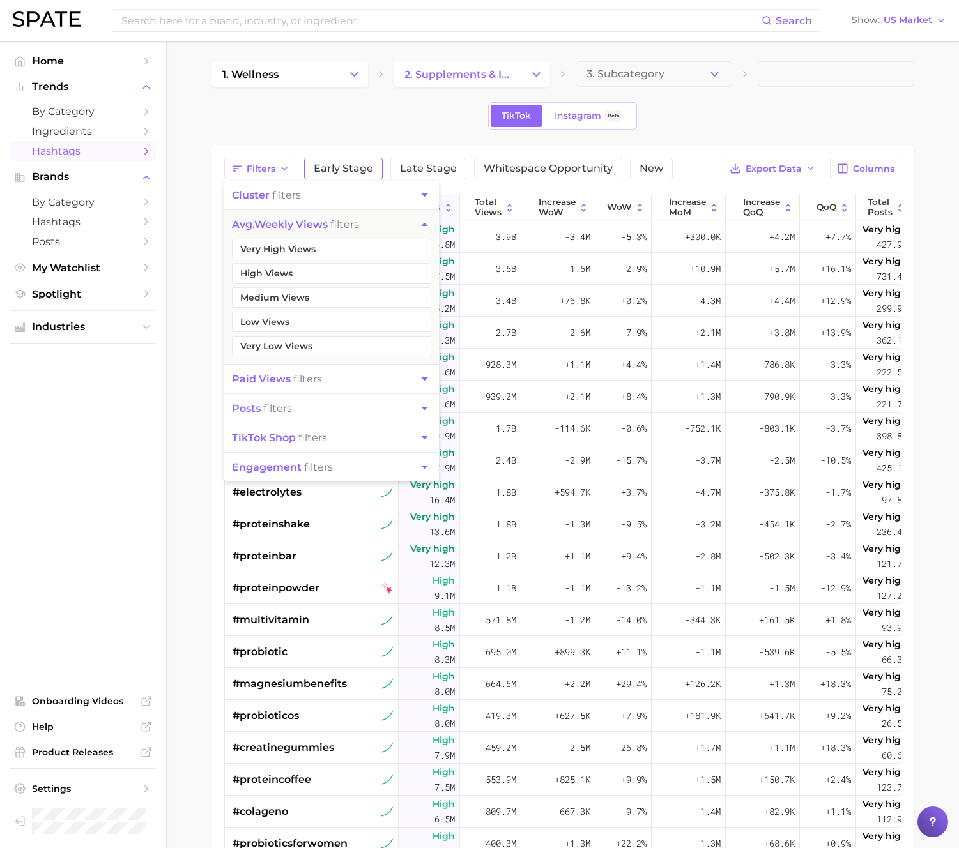
click at [312, 107] on div "TikTok Instagram Beta" at bounding box center [562, 115] width 703 height 27
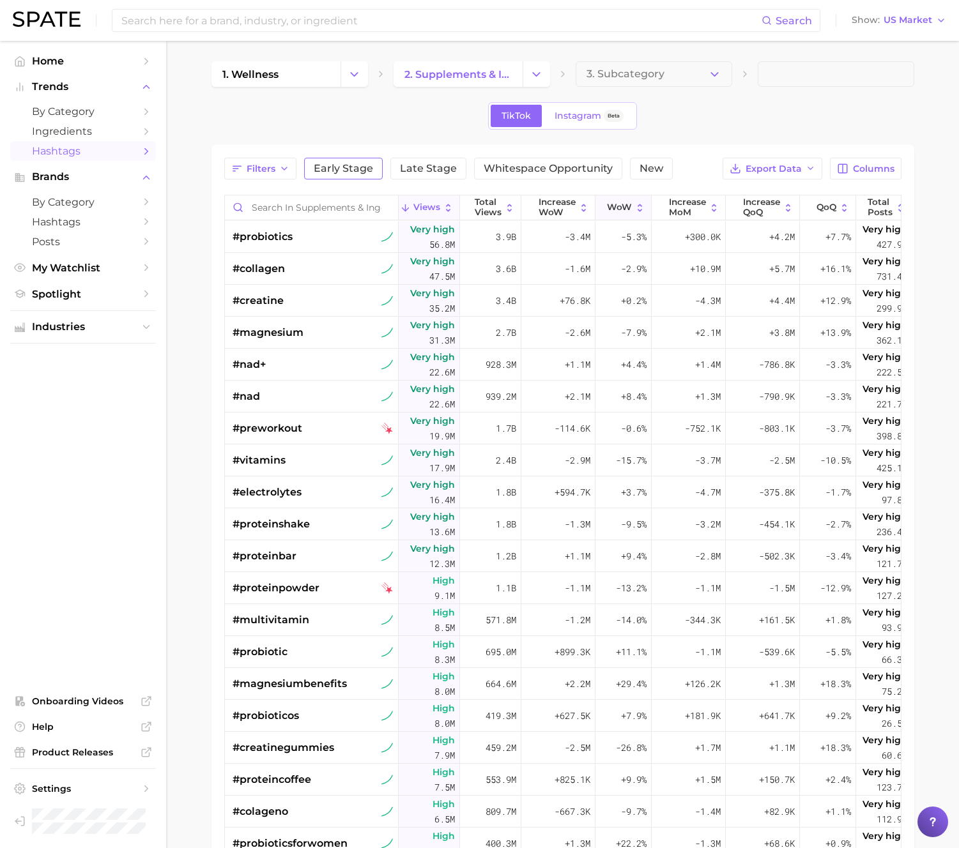
click at [618, 206] on span "WoW" at bounding box center [619, 207] width 25 height 10
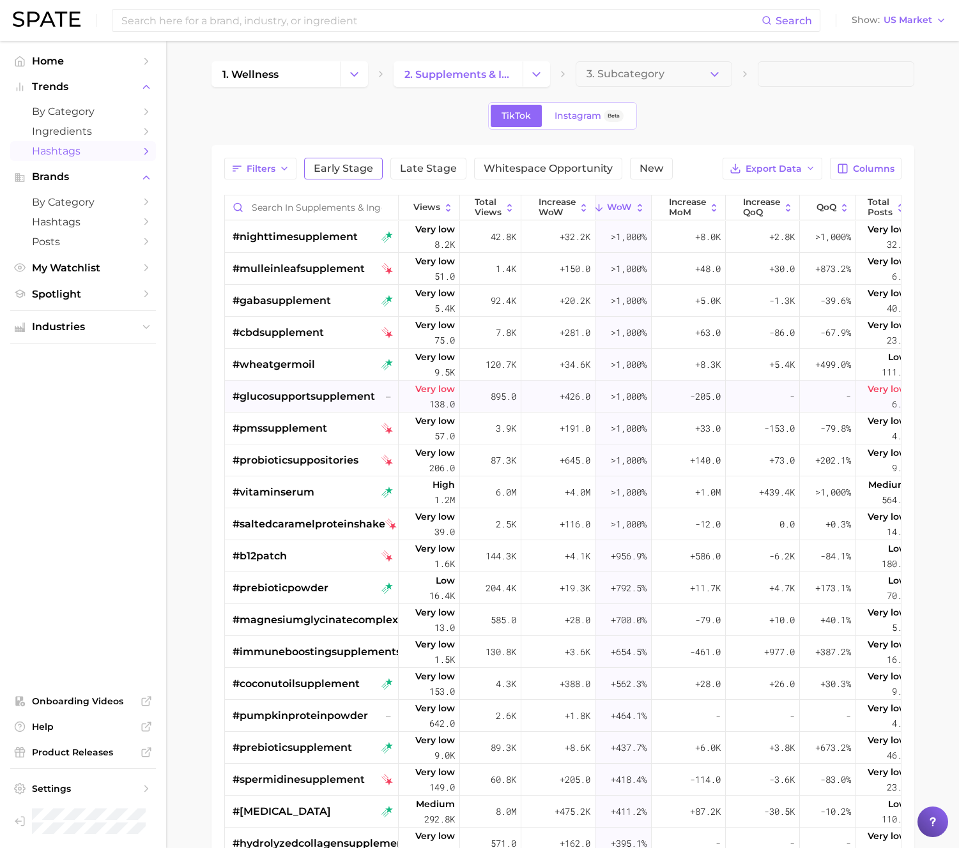
click at [374, 399] on div "#glucosupportsupplement –" at bounding box center [313, 397] width 161 height 32
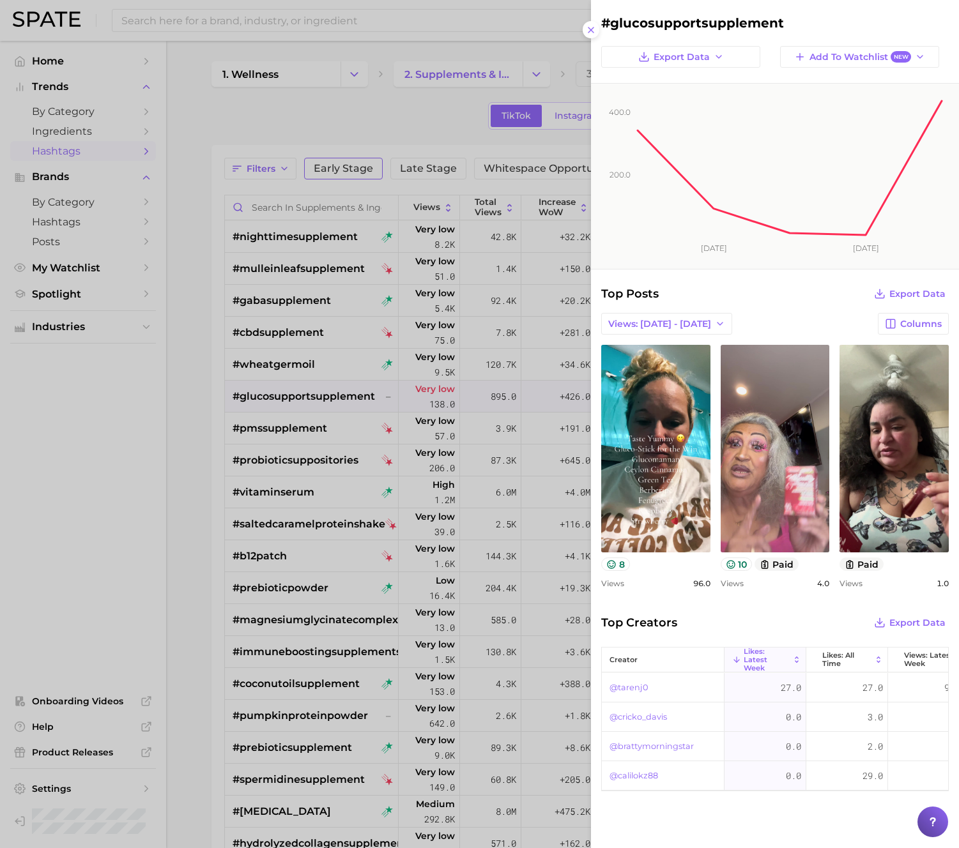
click at [661, 19] on h2 "#glucosupportsupplement" at bounding box center [774, 22] width 347 height 15
click at [662, 19] on h2 "#glucosupportsupplement" at bounding box center [774, 22] width 347 height 15
copy div "#glucosupportsupplement Export Data Add to Watchlist New"
click at [656, 26] on h2 "#glucosupportsupplement" at bounding box center [774, 22] width 347 height 15
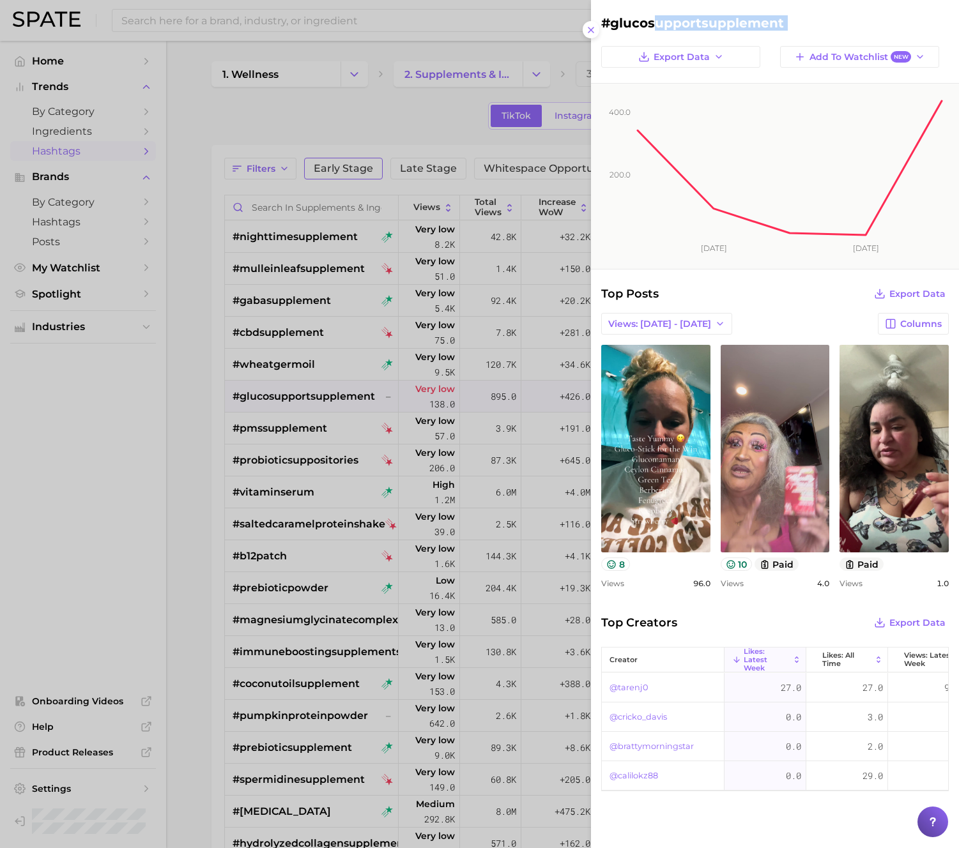
click at [656, 26] on h2 "#glucosupportsupplement" at bounding box center [774, 22] width 347 height 15
click at [657, 26] on h2 "#glucosupportsupplement" at bounding box center [774, 22] width 347 height 15
copy div "#glucosupportsupplement Export Data Add to Watchlist New"
drag, startPoint x: 316, startPoint y: 108, endPoint x: 281, endPoint y: 153, distance: 56.9
click at [317, 107] on div at bounding box center [479, 424] width 959 height 848
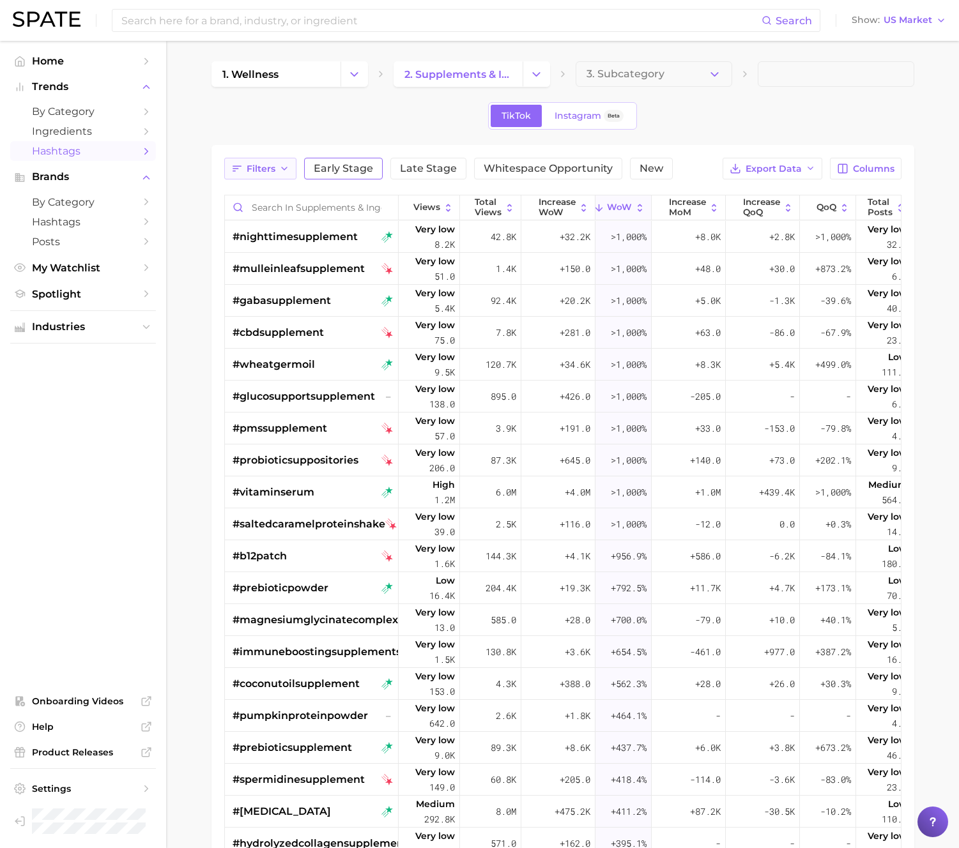
click at [276, 168] on button "Filters" at bounding box center [260, 169] width 72 height 22
click at [358, 167] on span "Early Stage" at bounding box center [343, 169] width 59 height 10
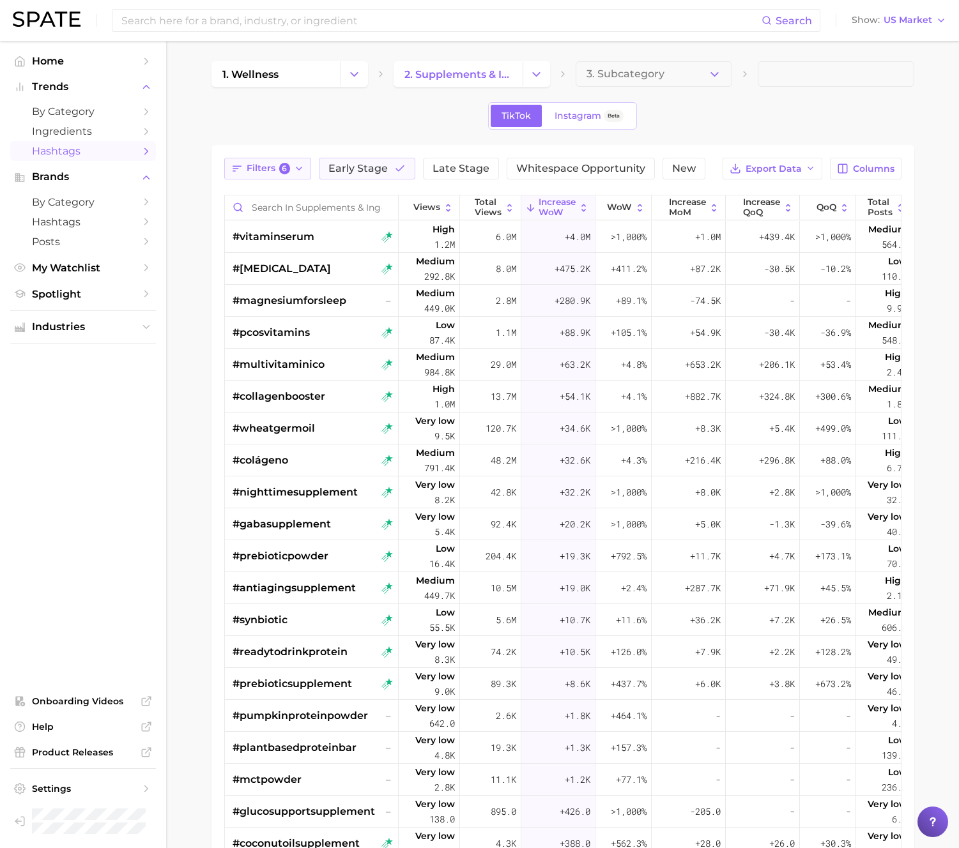
click at [284, 171] on span "6" at bounding box center [284, 168] width 11 height 11
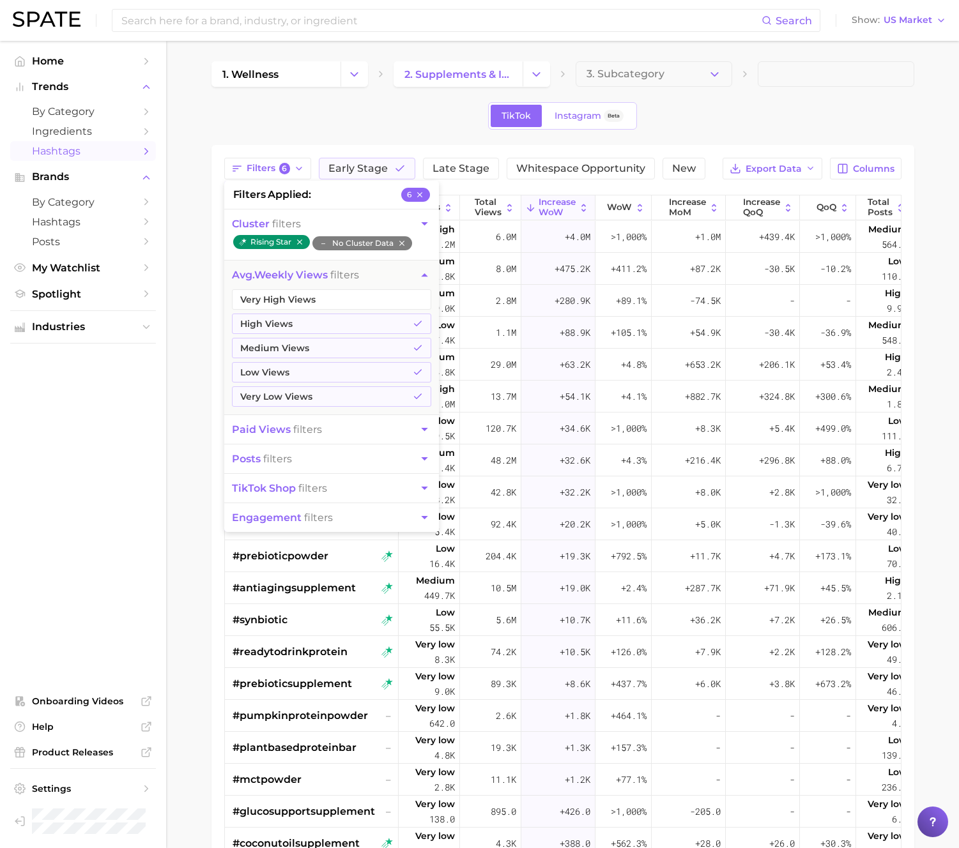
click at [337, 121] on div "TikTok Instagram Beta" at bounding box center [562, 115] width 703 height 27
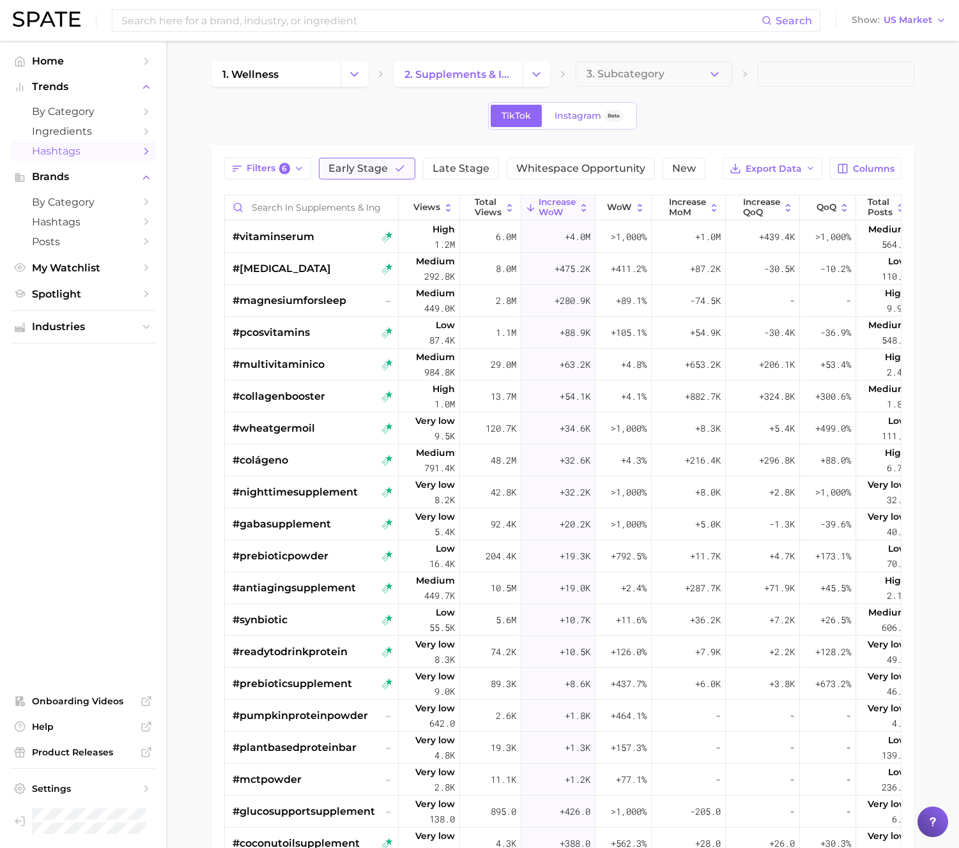
click at [353, 174] on span "Early Stage" at bounding box center [357, 169] width 59 height 10
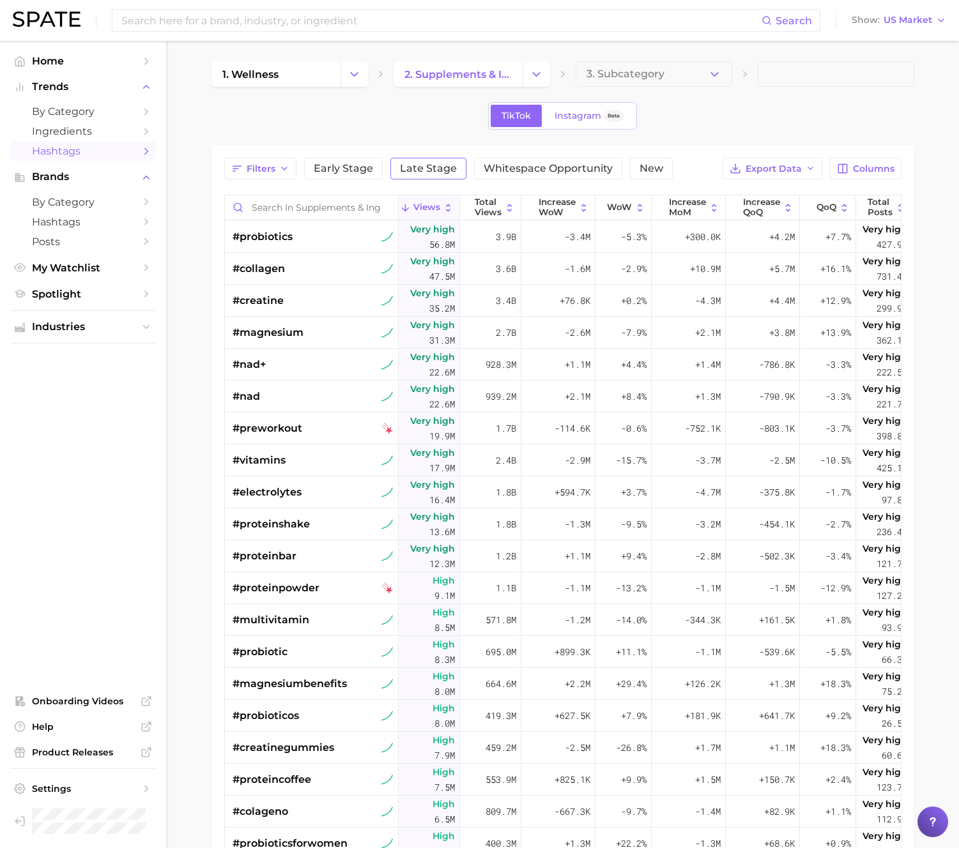
click at [416, 169] on span "Late Stage" at bounding box center [428, 169] width 57 height 10
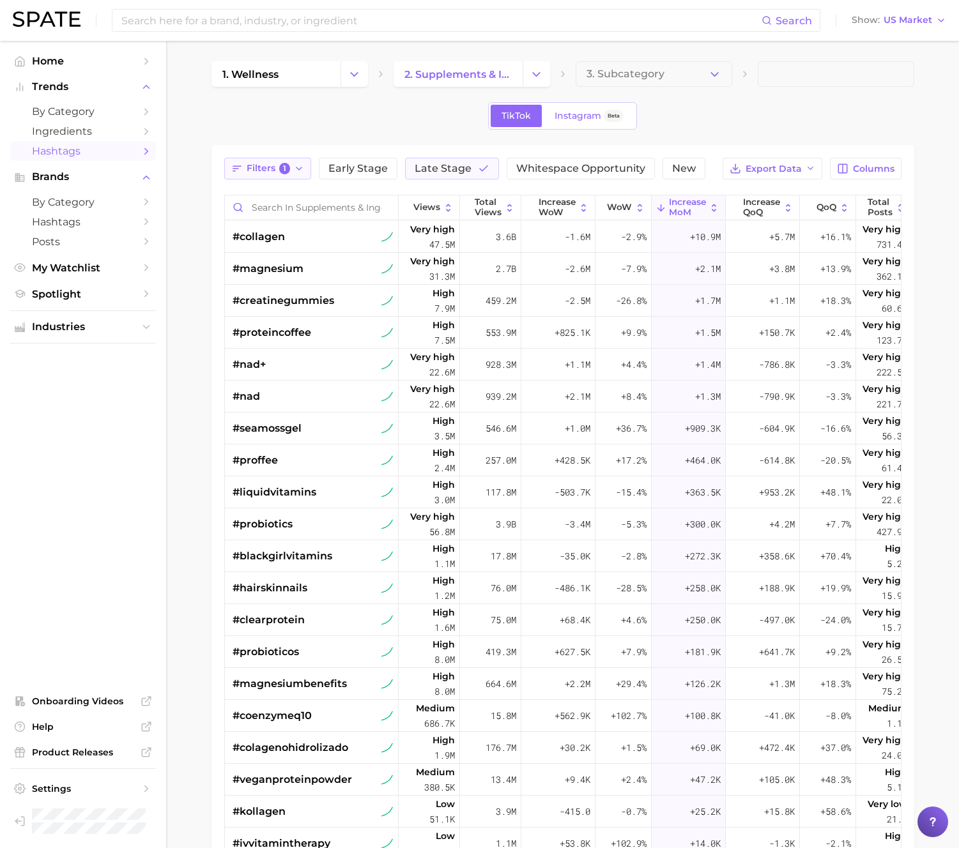
click at [268, 167] on span "Filters 1" at bounding box center [269, 168] width 44 height 11
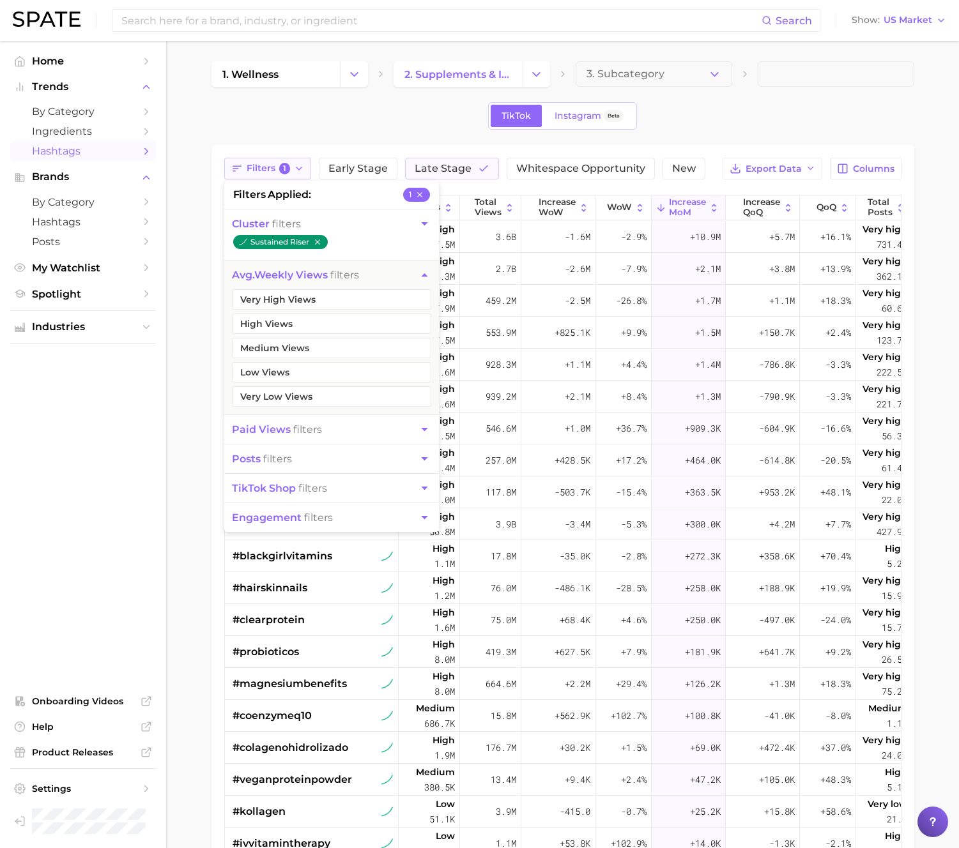
click at [270, 167] on span "Filters 1" at bounding box center [269, 168] width 44 height 11
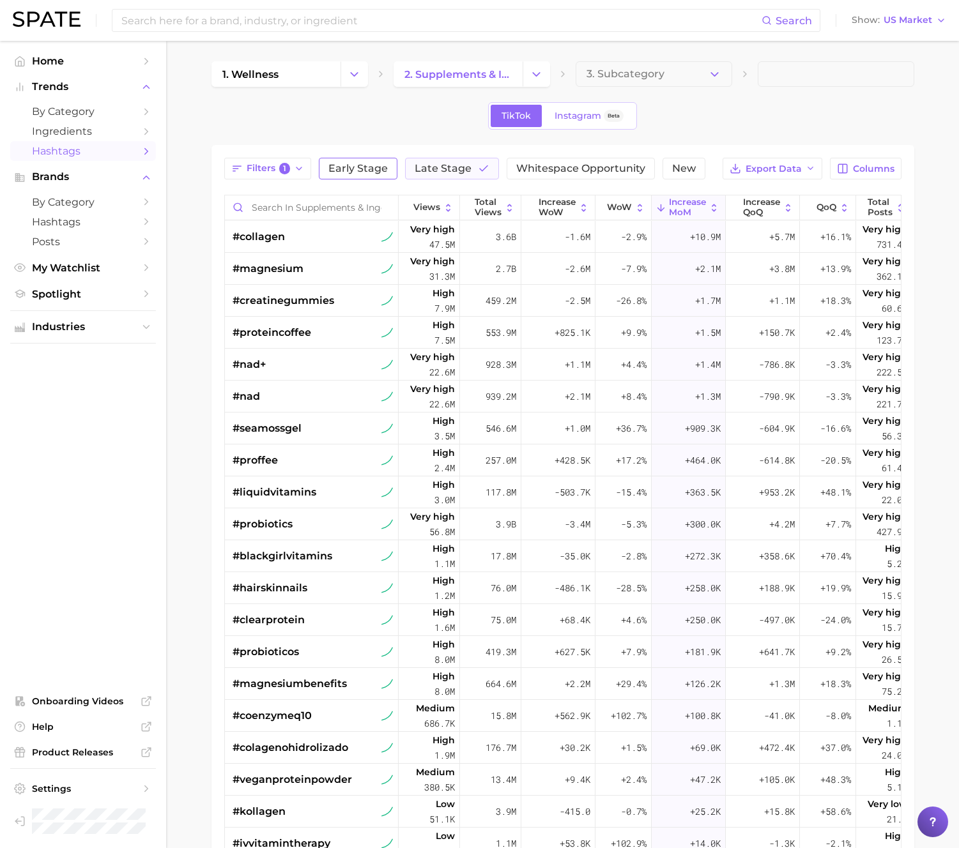
click at [328, 168] on span "Early Stage" at bounding box center [357, 169] width 59 height 10
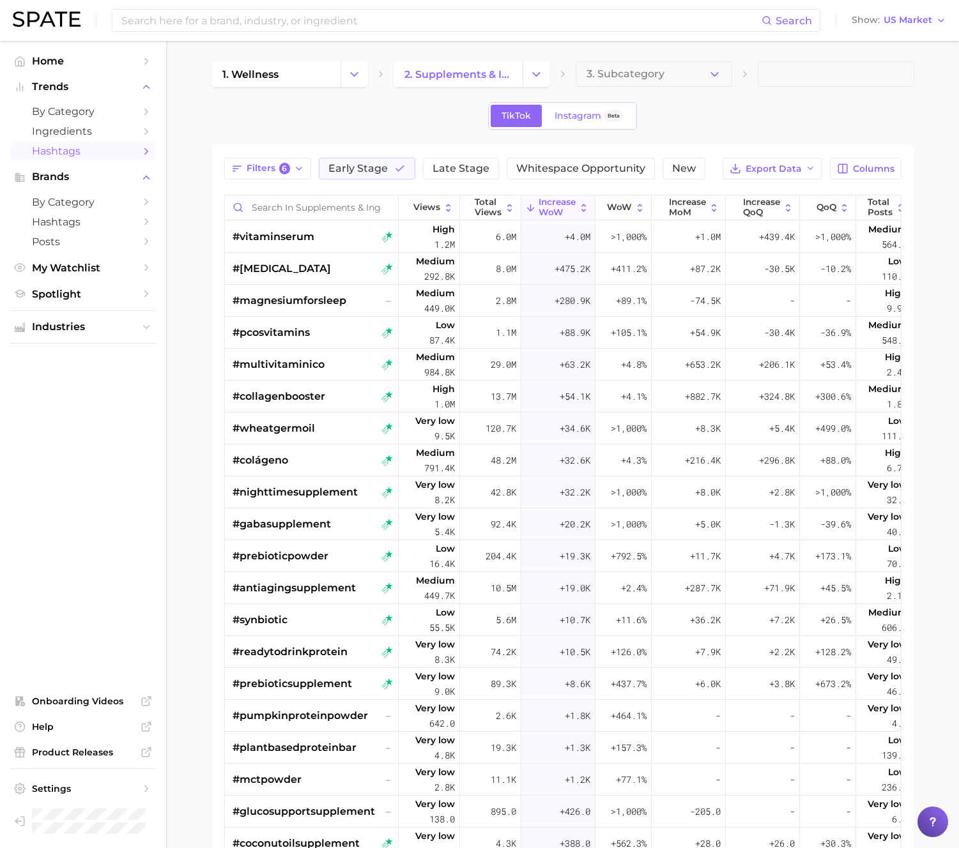
click at [339, 121] on div "TikTok Instagram Beta" at bounding box center [562, 115] width 703 height 27
